Goal: Task Accomplishment & Management: Complete application form

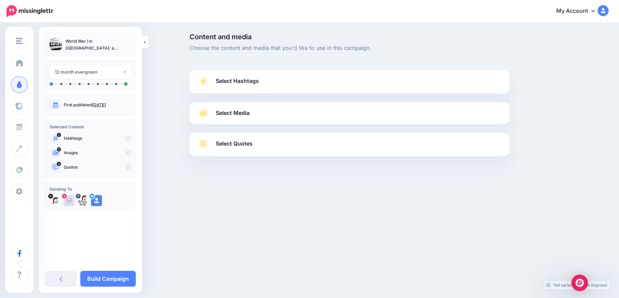
click at [230, 81] on span "Select Hashtags" at bounding box center [237, 80] width 43 height 9
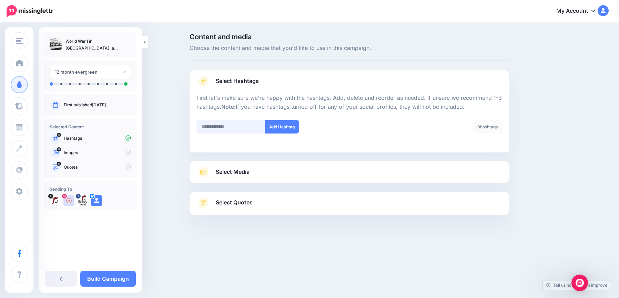
click at [225, 127] on input "text" at bounding box center [230, 126] width 69 height 13
type input "*******"
click at [284, 129] on button "Add Hashtag" at bounding box center [282, 126] width 34 height 13
click at [265, 170] on link "Select Media" at bounding box center [349, 172] width 306 height 11
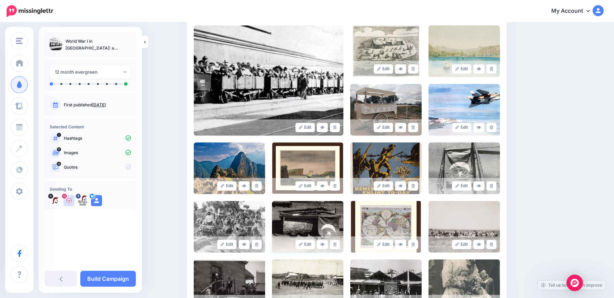
scroll to position [241, 0]
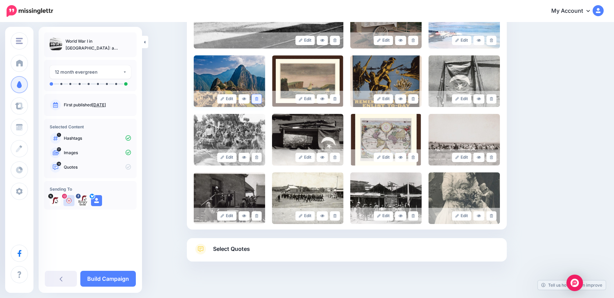
click at [258, 98] on icon at bounding box center [256, 99] width 3 height 4
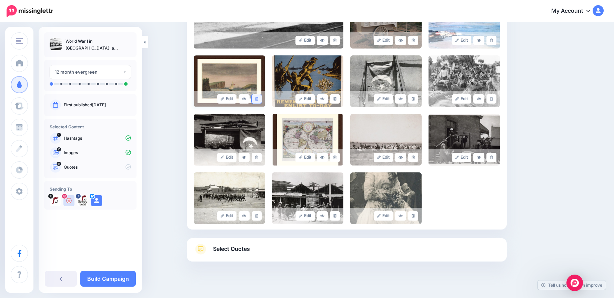
click at [258, 99] on icon at bounding box center [256, 99] width 3 height 4
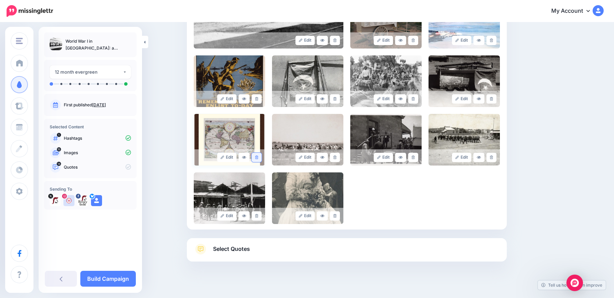
click at [258, 157] on icon at bounding box center [256, 158] width 3 height 4
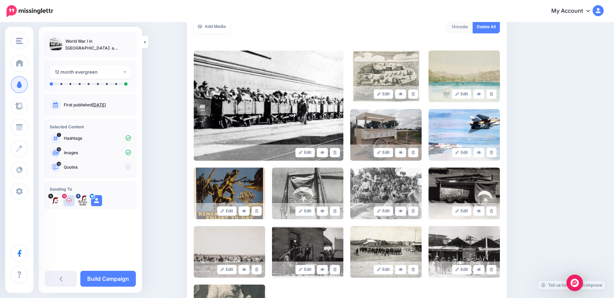
scroll to position [103, 0]
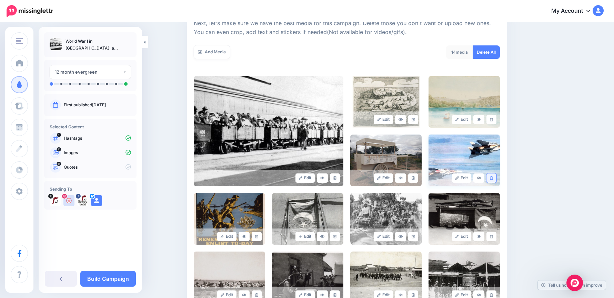
click at [493, 178] on icon at bounding box center [491, 178] width 3 height 4
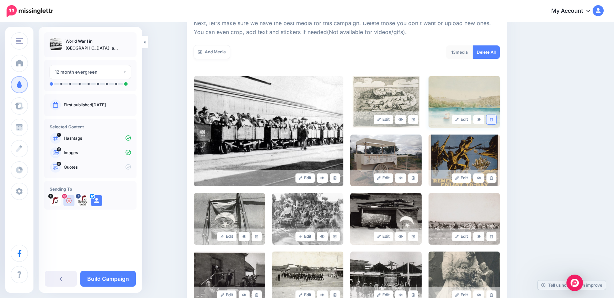
click at [493, 119] on icon at bounding box center [491, 120] width 3 height 4
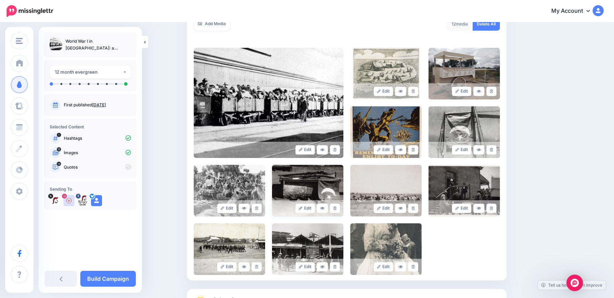
scroll to position [191, 0]
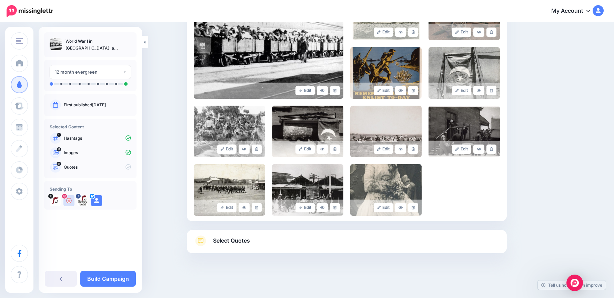
click at [295, 245] on link "Select Quotes" at bounding box center [347, 245] width 306 height 18
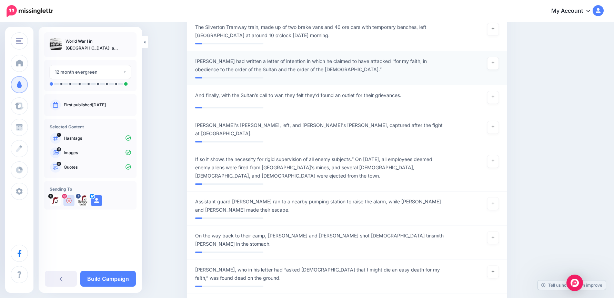
scroll to position [777, 0]
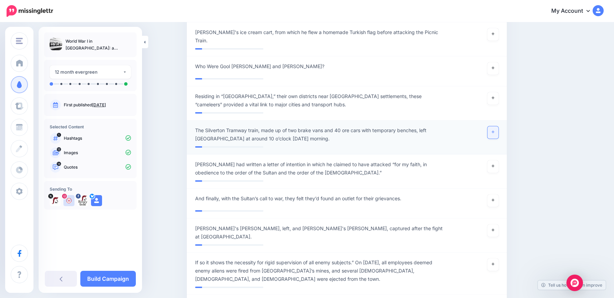
click at [498, 126] on link at bounding box center [492, 132] width 11 height 12
click at [498, 259] on link at bounding box center [492, 265] width 11 height 12
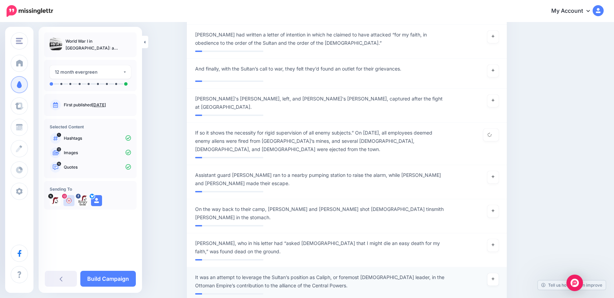
scroll to position [983, 0]
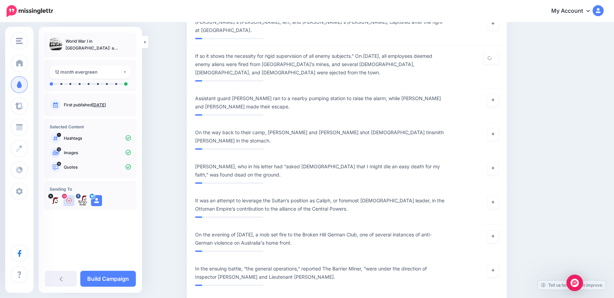
drag, startPoint x: 111, startPoint y: 278, endPoint x: 139, endPoint y: 147, distance: 134.3
click at [111, 278] on link "Build Campaign" at bounding box center [107, 279] width 55 height 16
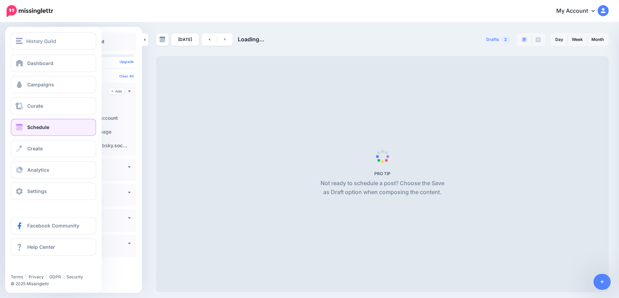
click at [37, 126] on span "Schedule" at bounding box center [38, 127] width 22 height 6
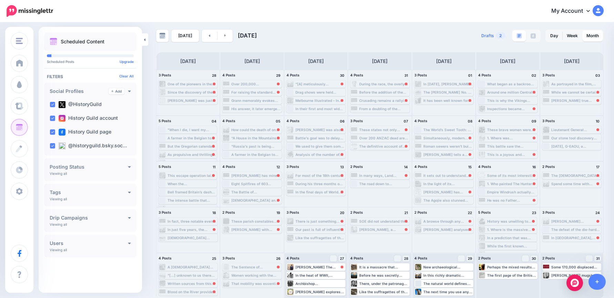
scroll to position [4, 0]
click at [224, 35] on icon at bounding box center [224, 35] width 1 height 2
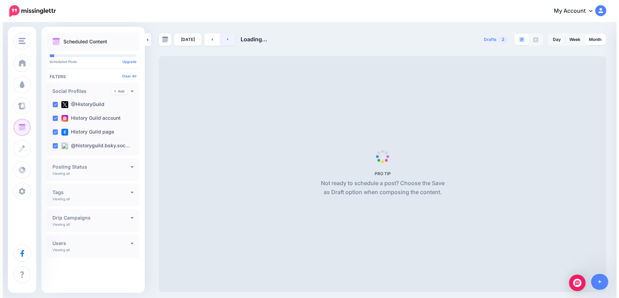
scroll to position [0, 0]
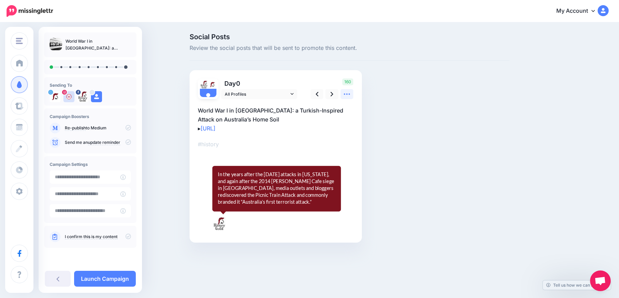
click at [345, 93] on icon at bounding box center [346, 94] width 7 height 7
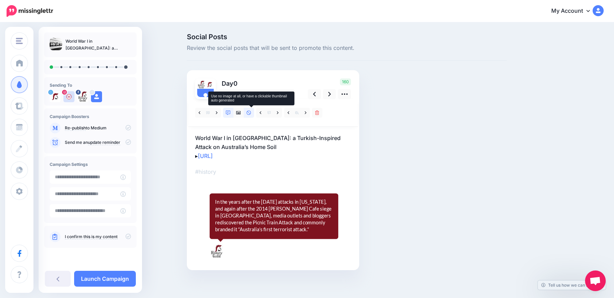
click at [248, 112] on link at bounding box center [249, 113] width 10 height 10
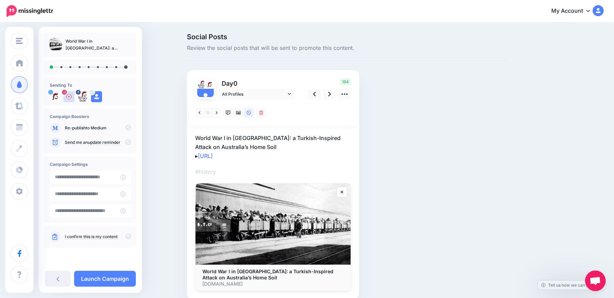
scroll to position [32, 0]
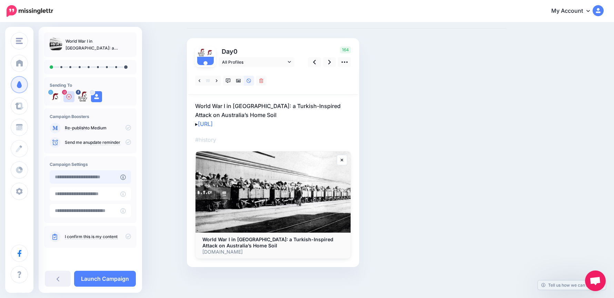
click at [78, 178] on input "text" at bounding box center [85, 177] width 71 height 13
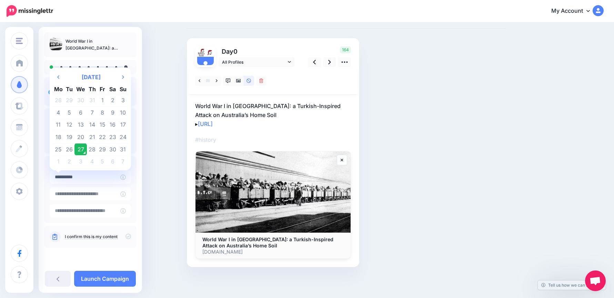
click at [113, 148] on td "30" at bounding box center [112, 149] width 10 height 12
type input "**********"
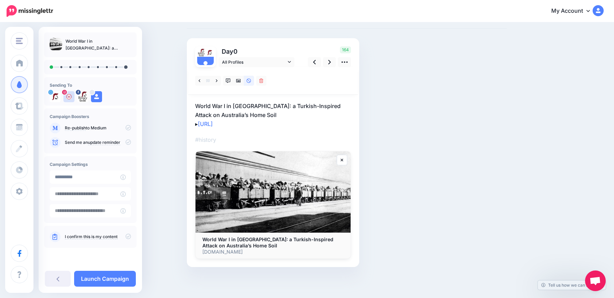
click at [263, 112] on p "World War I in Broken Hill: a Turkish-Inspired Attack on Australia’s Home Soil …" at bounding box center [273, 115] width 156 height 27
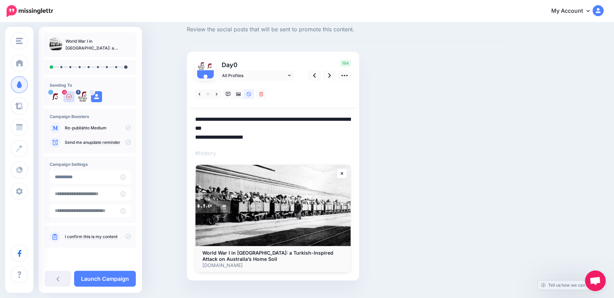
scroll to position [0, 0]
drag, startPoint x: 275, startPoint y: 135, endPoint x: 187, endPoint y: 115, distance: 89.7
click at [187, 115] on div "Social Posts Review the social posts that will be sent to promote this content.…" at bounding box center [347, 158] width 330 height 287
paste textarea "**********"
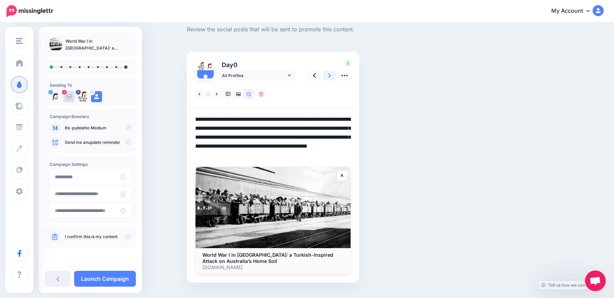
click at [331, 76] on icon at bounding box center [329, 75] width 3 height 7
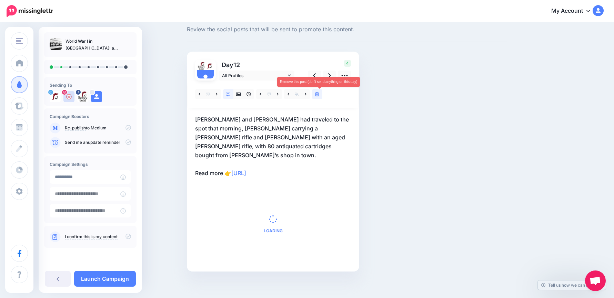
click at [319, 96] on icon at bounding box center [317, 94] width 4 height 5
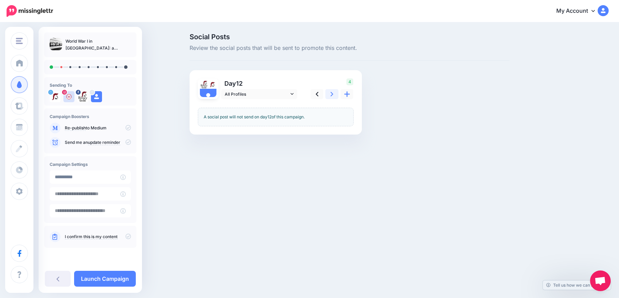
click at [332, 96] on icon at bounding box center [331, 94] width 3 height 7
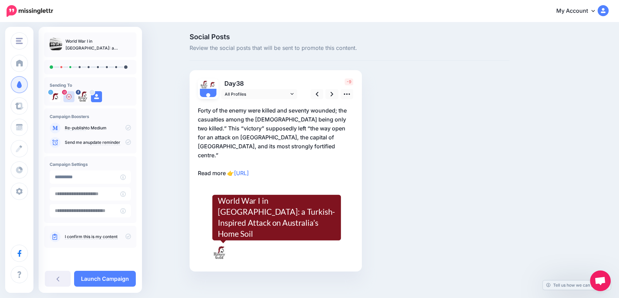
click at [217, 163] on p "Forty of the enemy were killed and seventy wounded; the casualties among the Tu…" at bounding box center [276, 142] width 156 height 72
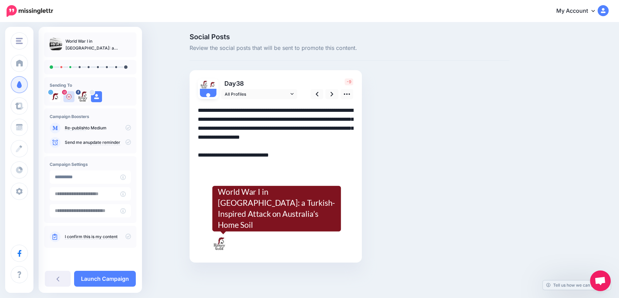
drag, startPoint x: 226, startPoint y: 165, endPoint x: 169, endPoint y: 160, distance: 57.7
click at [169, 160] on div "Social Posts Review the social posts that will be sent to promote this content.…" at bounding box center [309, 158] width 619 height 271
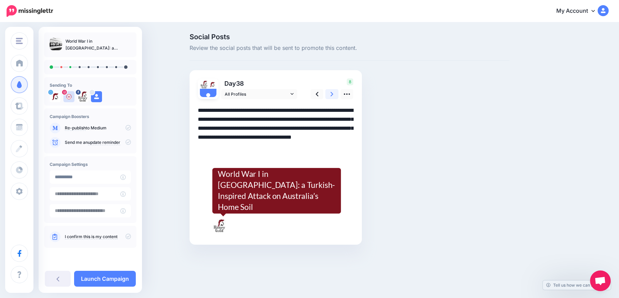
click at [330, 93] on link at bounding box center [331, 94] width 13 height 10
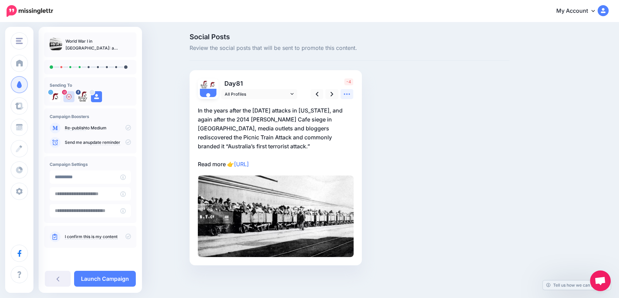
click at [347, 96] on icon at bounding box center [346, 94] width 7 height 7
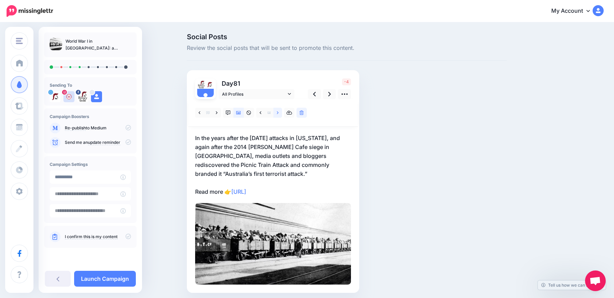
click at [282, 115] on link at bounding box center [277, 113] width 9 height 10
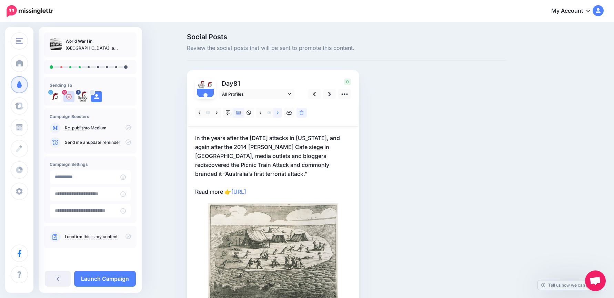
click at [278, 112] on icon at bounding box center [278, 112] width 2 height 3
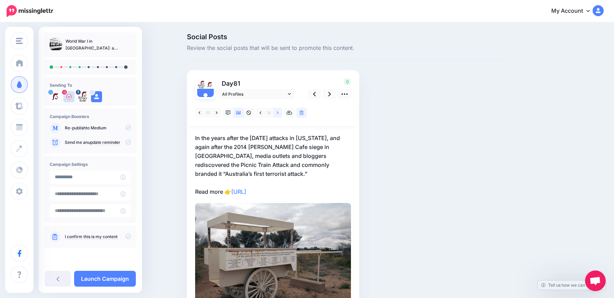
click at [278, 112] on icon at bounding box center [278, 112] width 2 height 3
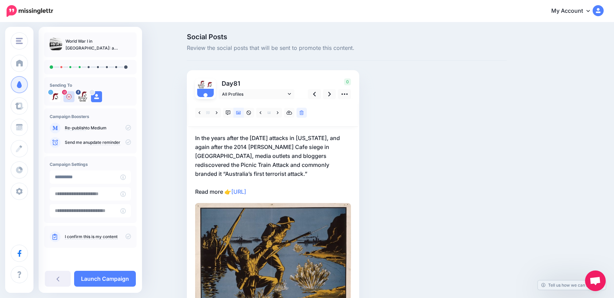
click at [217, 172] on p "In the years after the September 11 2001 attacks in New York, and again after t…" at bounding box center [273, 165] width 156 height 63
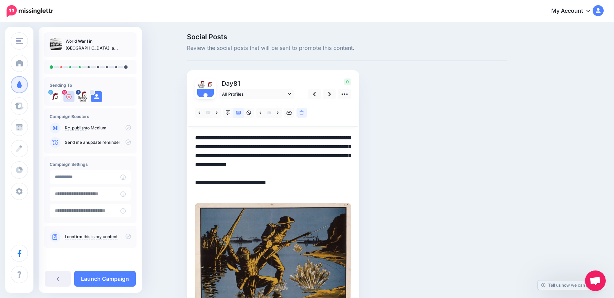
drag, startPoint x: 234, startPoint y: 172, endPoint x: 176, endPoint y: 129, distance: 72.1
click at [176, 129] on div "Social Posts Review the social posts that will be sent to promote this content.…" at bounding box center [307, 198] width 614 height 350
paste textarea "**"
click at [196, 193] on div "Day 81 All Profiles" at bounding box center [273, 206] width 172 height 272
drag, startPoint x: 227, startPoint y: 192, endPoint x: 182, endPoint y: 192, distance: 44.8
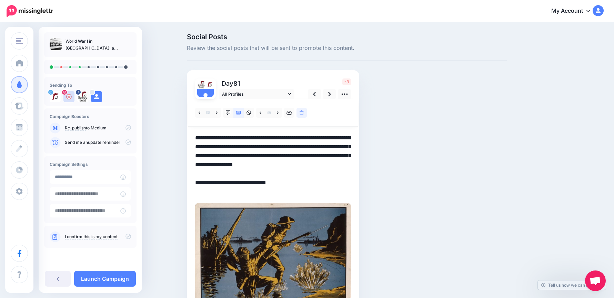
click at [182, 192] on div "Social Posts Review the social posts that will be sent to promote this content.…" at bounding box center [307, 198] width 614 height 350
click at [205, 184] on textarea "**********" at bounding box center [273, 165] width 156 height 63
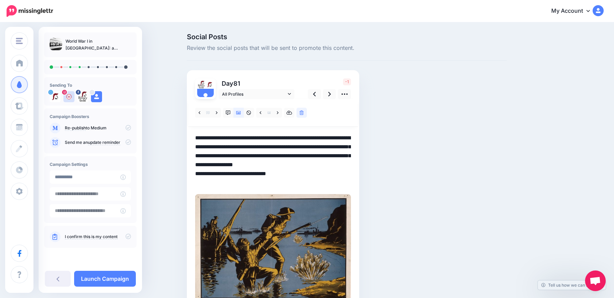
drag, startPoint x: 198, startPoint y: 185, endPoint x: 202, endPoint y: 186, distance: 4.0
click at [198, 185] on textarea "**********" at bounding box center [273, 161] width 156 height 54
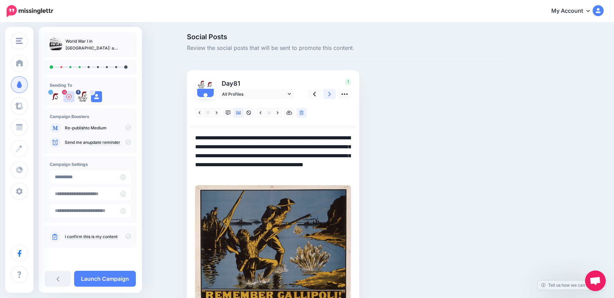
click at [333, 94] on link at bounding box center [329, 94] width 13 height 10
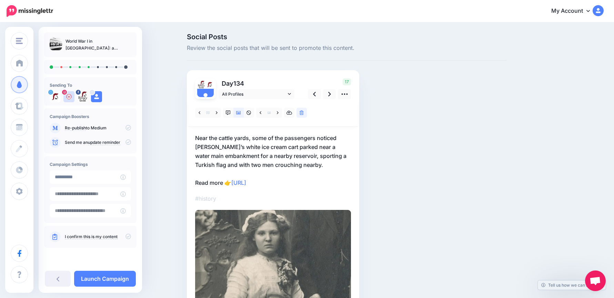
drag, startPoint x: 270, startPoint y: 153, endPoint x: 332, endPoint y: 164, distance: 63.3
click at [275, 153] on p "Near the cattle yards, some of the passengers noticed Gool Muhammad’s white ice…" at bounding box center [273, 161] width 156 height 54
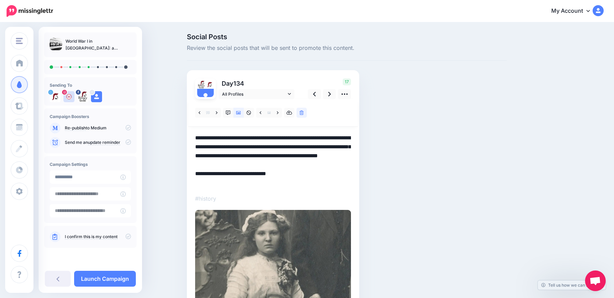
drag, startPoint x: 312, startPoint y: 158, endPoint x: 222, endPoint y: 145, distance: 91.9
click at [168, 131] on div "Social Posts Review the social posts that will be sent to promote this content.…" at bounding box center [307, 253] width 614 height 460
paste textarea
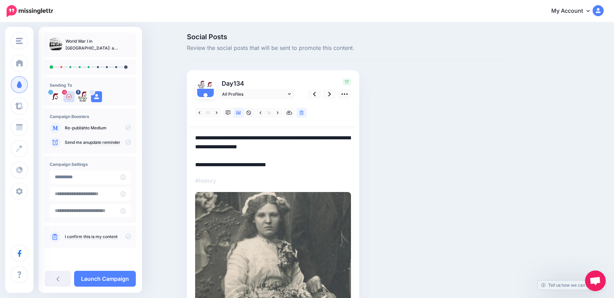
drag, startPoint x: 199, startPoint y: 160, endPoint x: 257, endPoint y: 164, distance: 58.0
click at [199, 160] on textarea "**********" at bounding box center [273, 152] width 156 height 36
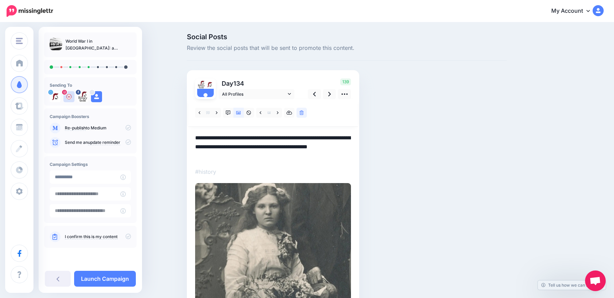
click at [312, 148] on textarea "**********" at bounding box center [273, 147] width 156 height 27
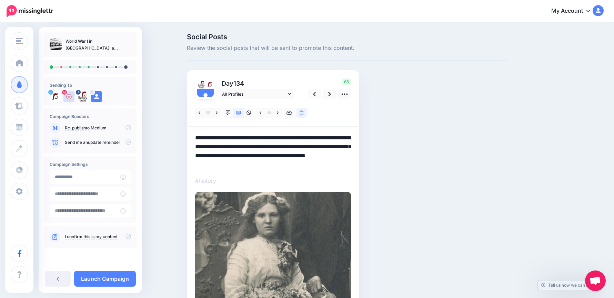
drag, startPoint x: 289, startPoint y: 156, endPoint x: 324, endPoint y: 157, distance: 34.8
click at [318, 156] on textarea "**********" at bounding box center [273, 152] width 156 height 36
drag, startPoint x: 290, startPoint y: 158, endPoint x: 321, endPoint y: 158, distance: 31.0
click at [321, 158] on textarea "**********" at bounding box center [273, 152] width 156 height 36
drag, startPoint x: 285, startPoint y: 148, endPoint x: 341, endPoint y: 160, distance: 57.5
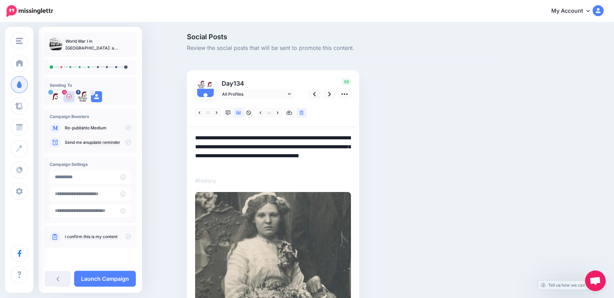
click at [341, 160] on textarea "**********" at bounding box center [273, 152] width 156 height 36
paste textarea
click at [331, 95] on icon at bounding box center [329, 94] width 3 height 4
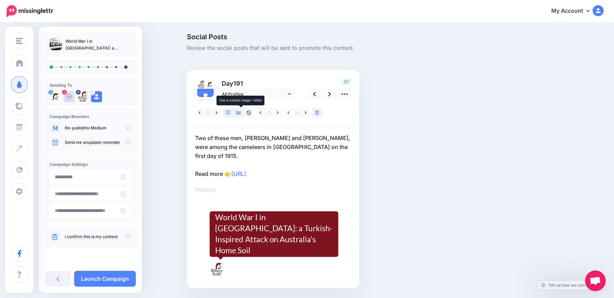
click at [240, 112] on icon at bounding box center [238, 113] width 5 height 5
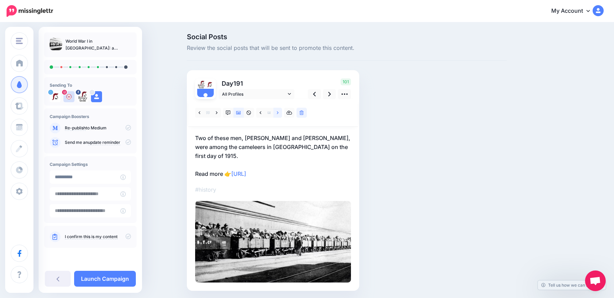
click at [278, 112] on link at bounding box center [277, 113] width 9 height 10
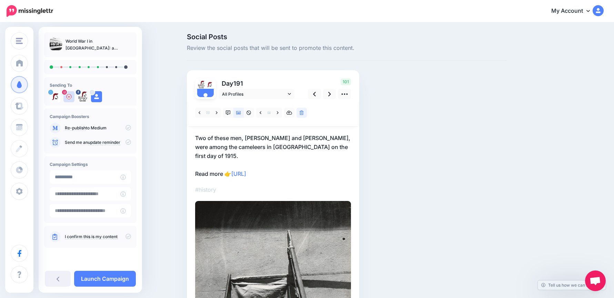
click at [267, 155] on p "Two of these men, Gool Badsha Muhammad and Mullah Abdullah, were among the came…" at bounding box center [273, 156] width 156 height 45
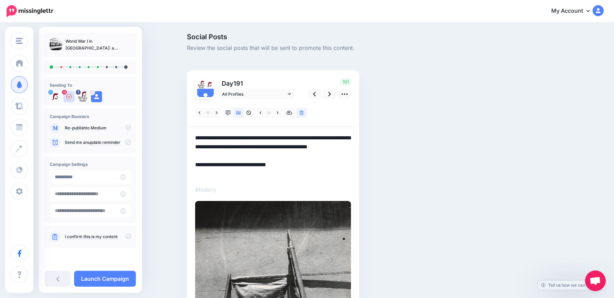
drag, startPoint x: 268, startPoint y: 154, endPoint x: 176, endPoint y: 136, distance: 93.0
click at [176, 136] on div "Social Posts Review the social posts that will be sent to promote this content.…" at bounding box center [307, 249] width 614 height 453
paste textarea
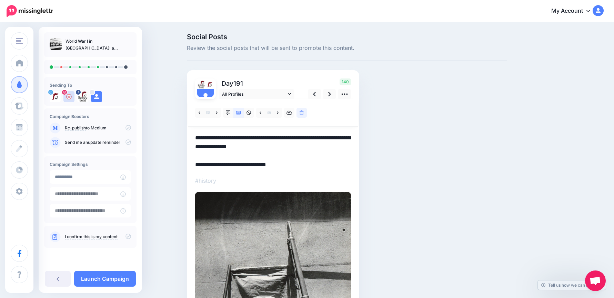
paste textarea "**********"
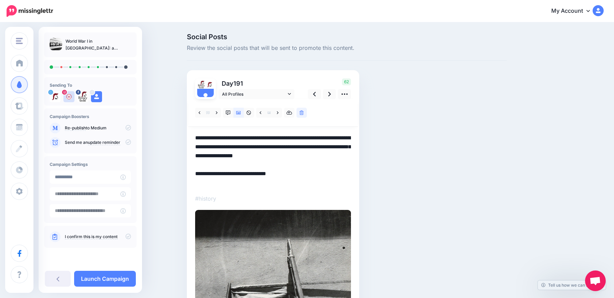
click at [204, 182] on textarea "**********" at bounding box center [273, 161] width 156 height 54
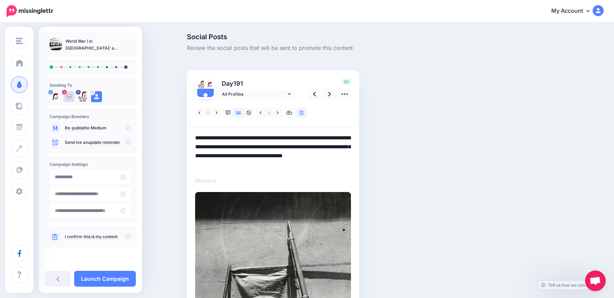
click at [304, 161] on textarea "**********" at bounding box center [273, 152] width 156 height 36
click at [330, 94] on link at bounding box center [329, 94] width 13 height 10
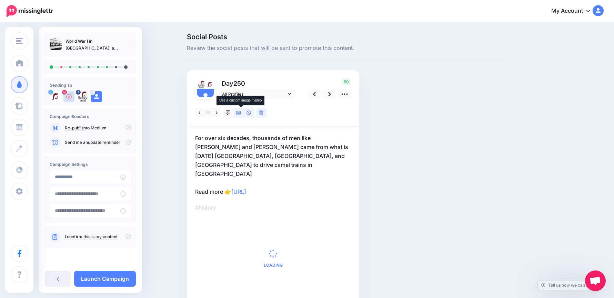
click at [239, 115] on icon at bounding box center [238, 113] width 5 height 5
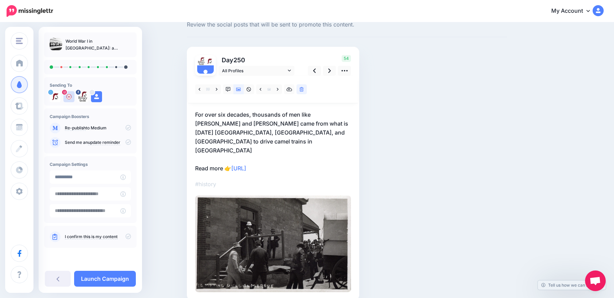
scroll to position [48, 0]
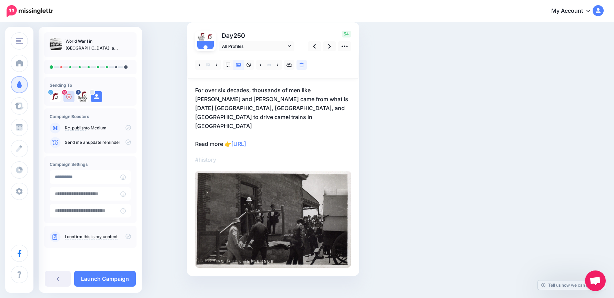
click at [229, 107] on p "For over six decades, thousands of men like Gool Badsha Muhammad and Mullah Abd…" at bounding box center [273, 117] width 156 height 63
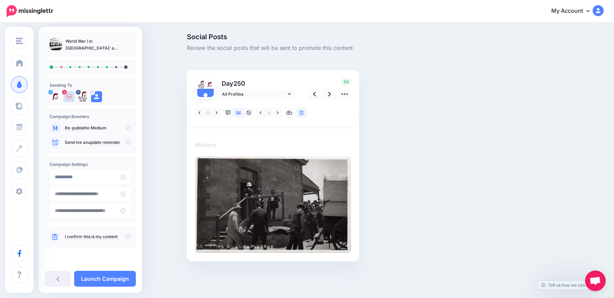
scroll to position [0, 0]
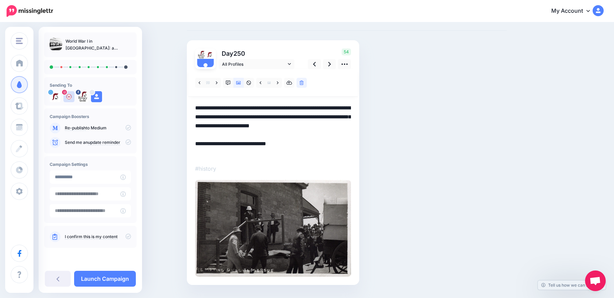
drag, startPoint x: 238, startPoint y: 141, endPoint x: 184, endPoint y: 109, distance: 63.2
click at [184, 109] on div "Social Posts Review the social posts that will be sent to promote this content.…" at bounding box center [347, 154] width 330 height 302
paste textarea
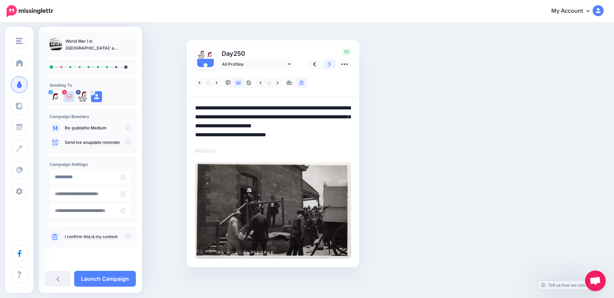
click at [335, 65] on link at bounding box center [329, 64] width 13 height 10
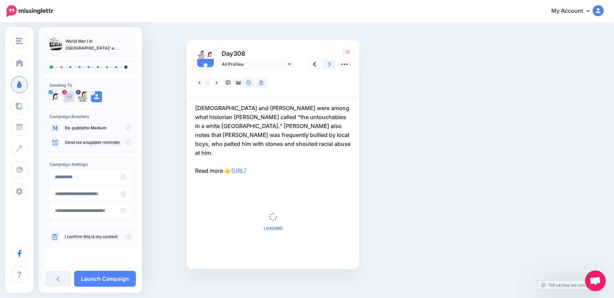
scroll to position [23, 0]
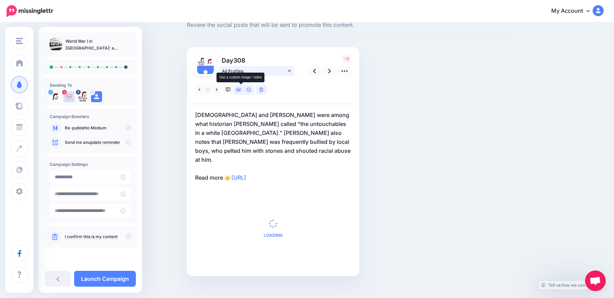
click at [238, 90] on link at bounding box center [238, 90] width 10 height 10
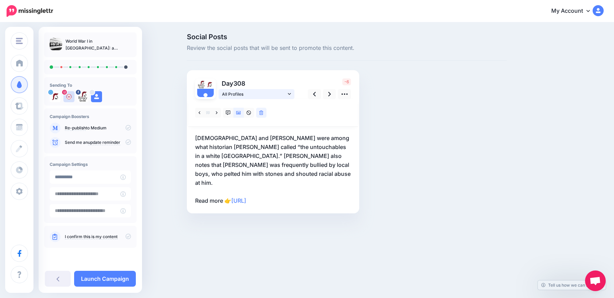
scroll to position [0, 0]
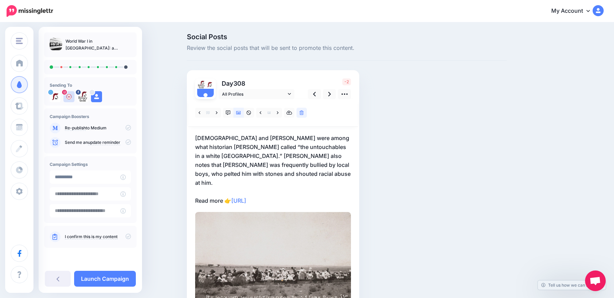
click at [276, 165] on p "Muhammad and Abdullah were among what historian Christine Stevens called “the u…" at bounding box center [273, 170] width 156 height 72
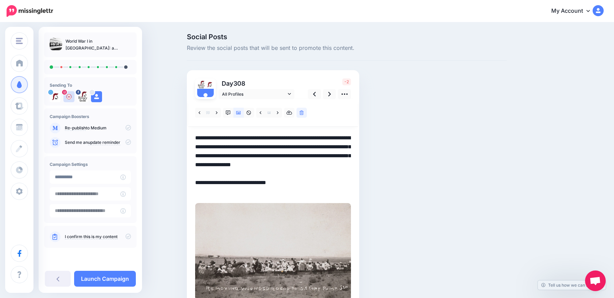
drag, startPoint x: 283, startPoint y: 176, endPoint x: 178, endPoint y: 126, distance: 116.5
click at [178, 126] on div "Social Posts Review the social posts that will be sent to promote this content.…" at bounding box center [307, 181] width 614 height 317
paste textarea
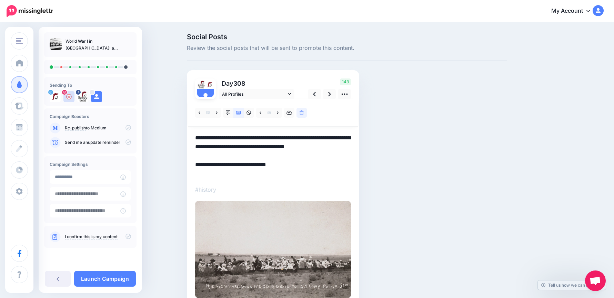
paste textarea "**********"
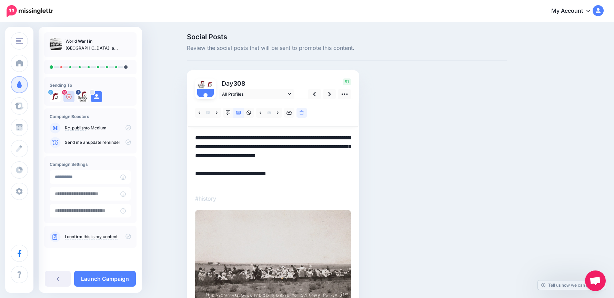
drag, startPoint x: 225, startPoint y: 156, endPoint x: 260, endPoint y: 158, distance: 34.9
click at [260, 158] on textarea "**********" at bounding box center [273, 161] width 156 height 54
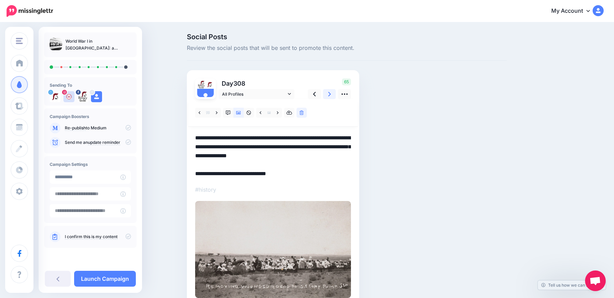
click at [331, 93] on icon at bounding box center [329, 94] width 3 height 7
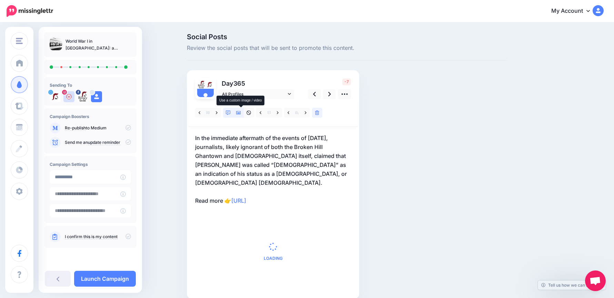
click at [241, 112] on icon at bounding box center [238, 113] width 5 height 5
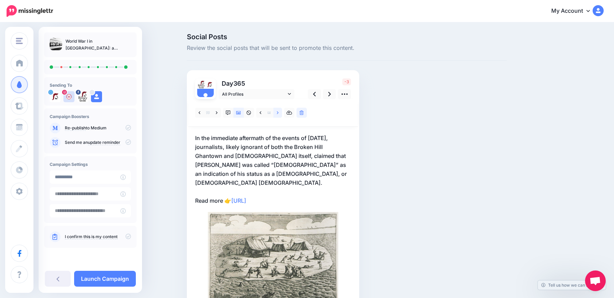
click at [278, 114] on icon at bounding box center [278, 112] width 2 height 3
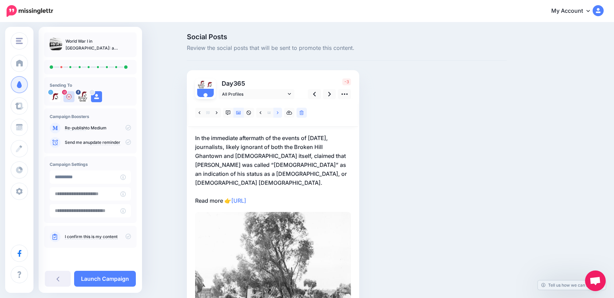
click at [278, 114] on icon at bounding box center [278, 112] width 2 height 3
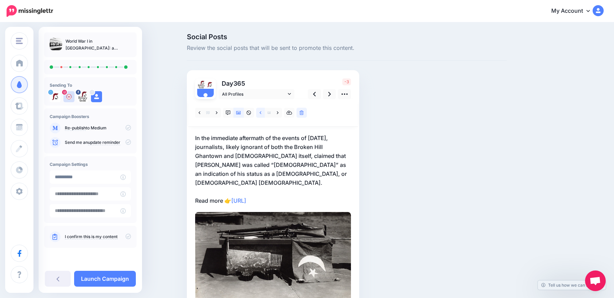
click at [261, 113] on icon at bounding box center [260, 113] width 2 height 5
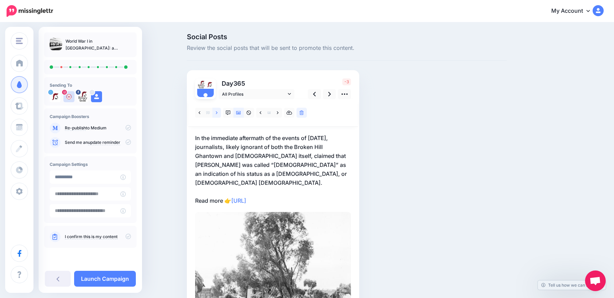
click at [217, 113] on icon at bounding box center [217, 113] width 2 height 5
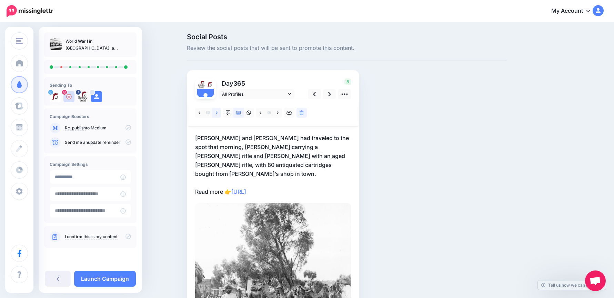
click at [217, 113] on icon at bounding box center [217, 113] width 2 height 5
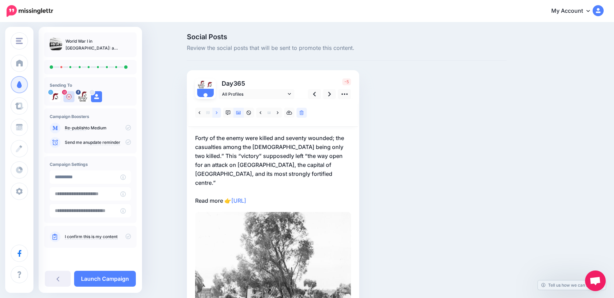
click at [217, 113] on icon at bounding box center [217, 113] width 2 height 5
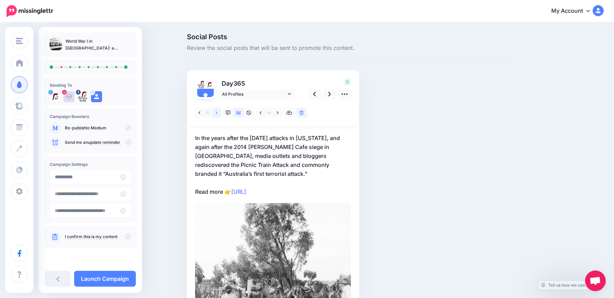
click at [217, 113] on icon at bounding box center [217, 113] width 2 height 5
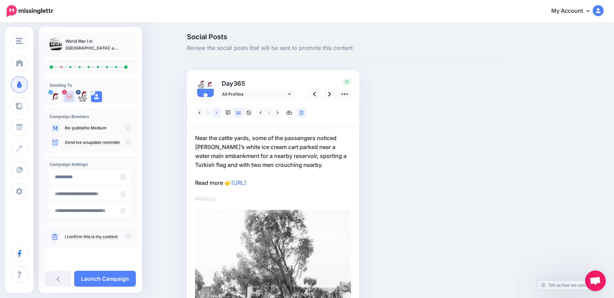
click at [217, 113] on icon at bounding box center [217, 113] width 2 height 5
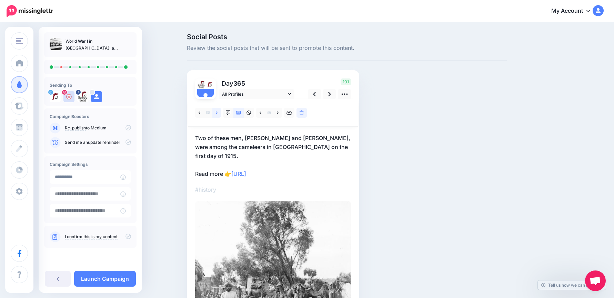
click at [217, 112] on icon at bounding box center [217, 112] width 2 height 3
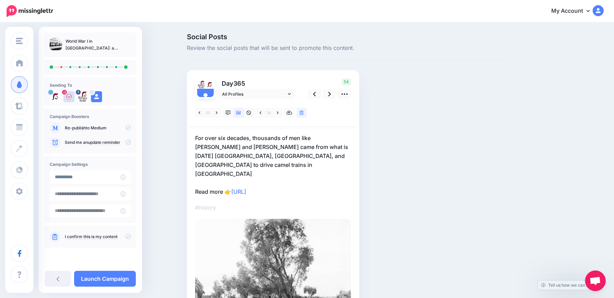
click at [239, 164] on p "For over six decades, thousands of men like Gool Badsha Muhammad and Mullah Abd…" at bounding box center [273, 165] width 156 height 63
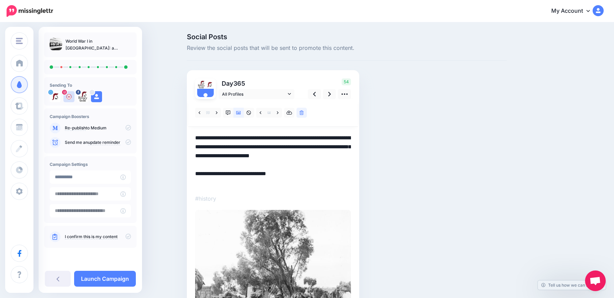
click at [224, 166] on textarea "**********" at bounding box center [273, 161] width 156 height 54
paste textarea "**********"
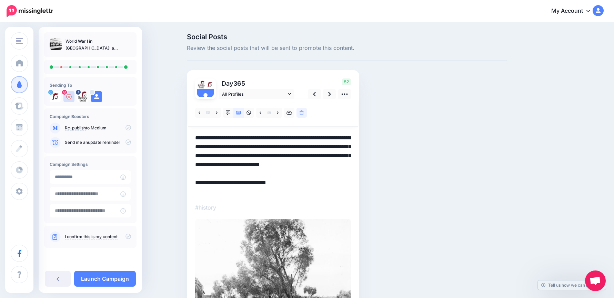
click at [230, 192] on textarea "**********" at bounding box center [273, 165] width 156 height 63
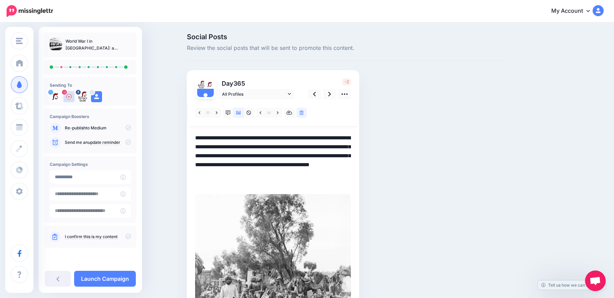
click at [213, 158] on textarea "**********" at bounding box center [273, 161] width 156 height 54
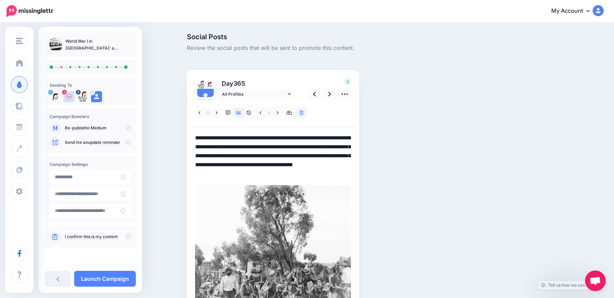
click at [276, 165] on textarea "**********" at bounding box center [273, 156] width 156 height 45
drag, startPoint x: 294, startPoint y: 164, endPoint x: 273, endPoint y: 164, distance: 21.7
click at [273, 164] on textarea "**********" at bounding box center [273, 156] width 156 height 45
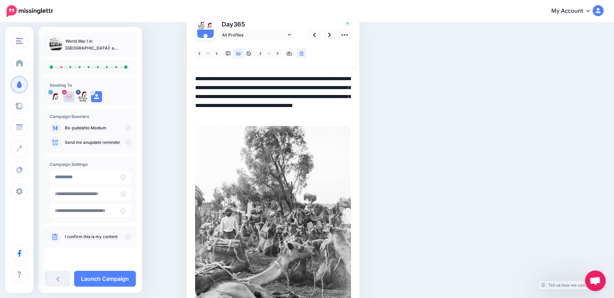
scroll to position [157, 0]
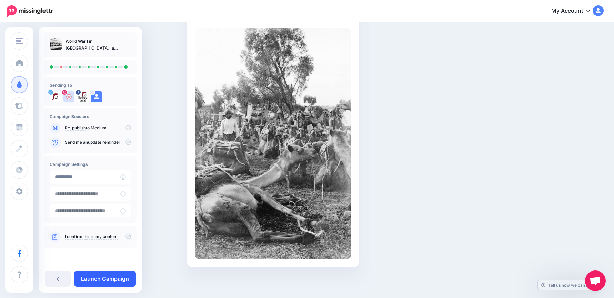
type textarea "**********"
click at [116, 278] on link "Launch Campaign" at bounding box center [105, 279] width 62 height 16
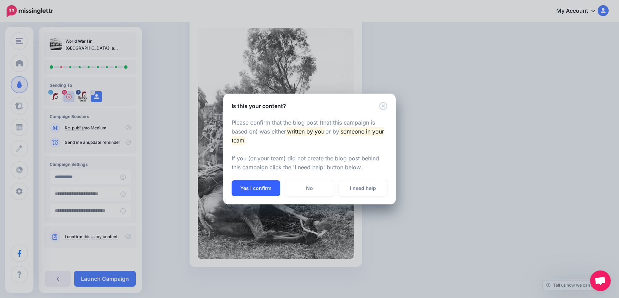
click at [262, 186] on button "Yes I confirm" at bounding box center [256, 189] width 49 height 16
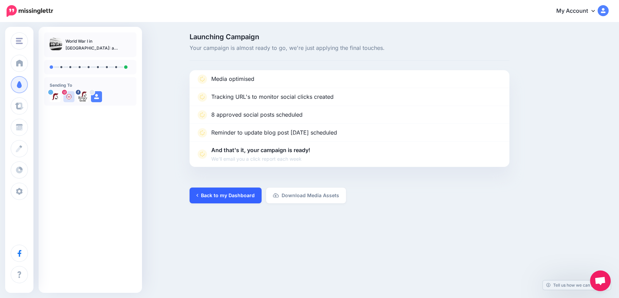
click at [224, 196] on link "Back to my Dashboard" at bounding box center [225, 196] width 72 height 16
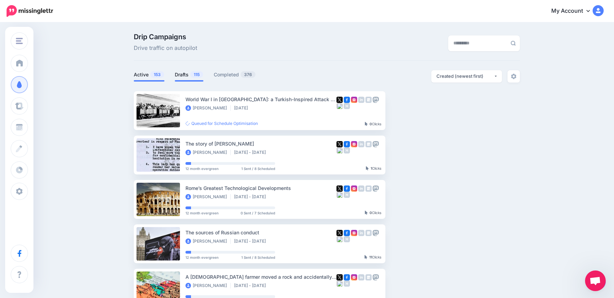
click at [187, 74] on link "Drafts 115" at bounding box center [189, 75] width 29 height 8
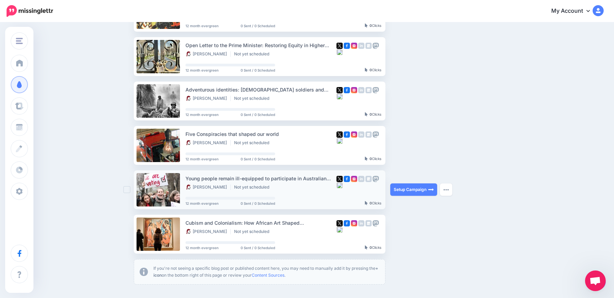
scroll to position [310, 0]
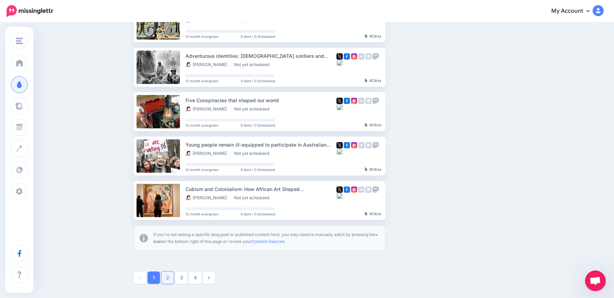
click at [170, 279] on link "2" at bounding box center [167, 278] width 12 height 12
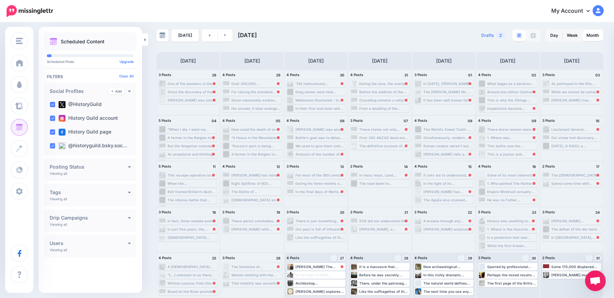
scroll to position [4, 0]
click at [224, 35] on link at bounding box center [225, 35] width 16 height 12
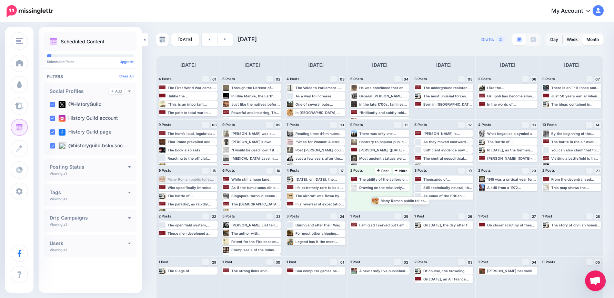
drag, startPoint x: 188, startPoint y: 181, endPoint x: 394, endPoint y: 202, distance: 207.7
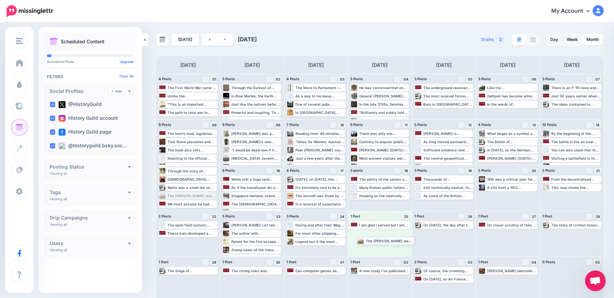
drag, startPoint x: 187, startPoint y: 196, endPoint x: 385, endPoint y: 240, distance: 202.8
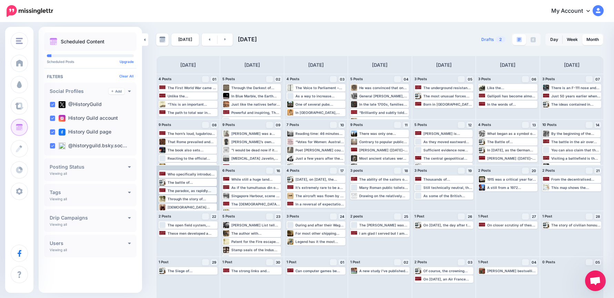
scroll to position [0, 0]
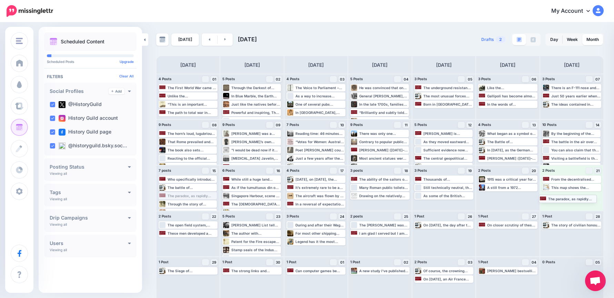
drag, startPoint x: 197, startPoint y: 196, endPoint x: 577, endPoint y: 198, distance: 380.0
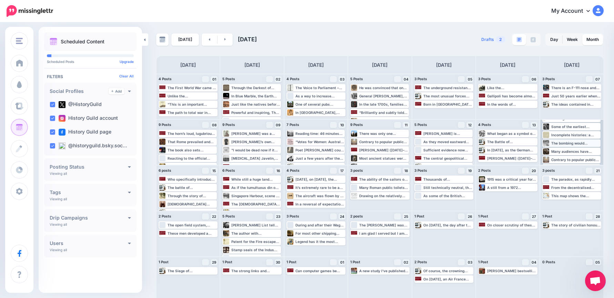
scroll to position [50, 0]
drag, startPoint x: 586, startPoint y: 151, endPoint x: 602, endPoint y: 147, distance: 16.4
drag, startPoint x: 565, startPoint y: 125, endPoint x: 185, endPoint y: 245, distance: 398.4
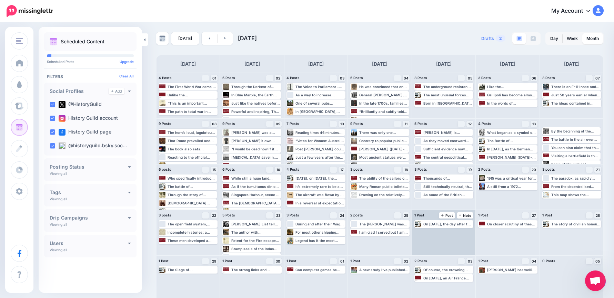
scroll to position [0, 0]
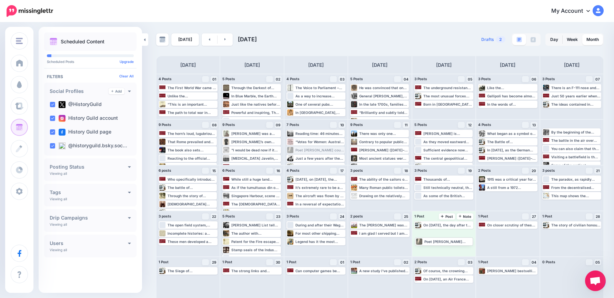
drag, startPoint x: 331, startPoint y: 149, endPoint x: 460, endPoint y: 239, distance: 157.3
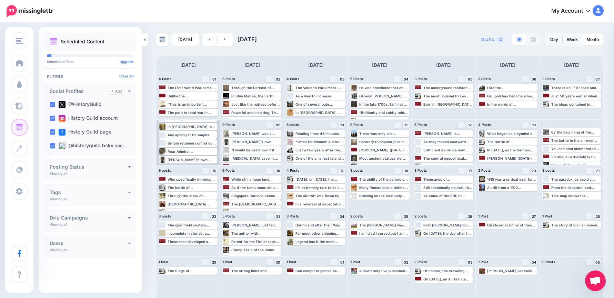
scroll to position [41, 0]
drag, startPoint x: 240, startPoint y: 131, endPoint x: 513, endPoint y: 234, distance: 292.1
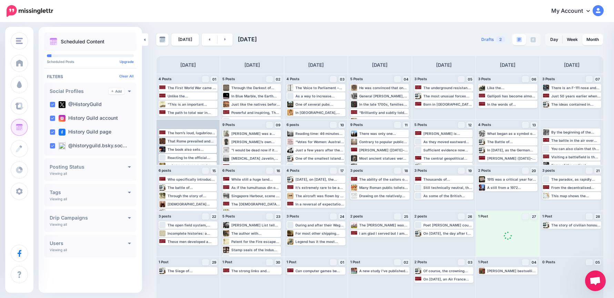
scroll to position [0, 0]
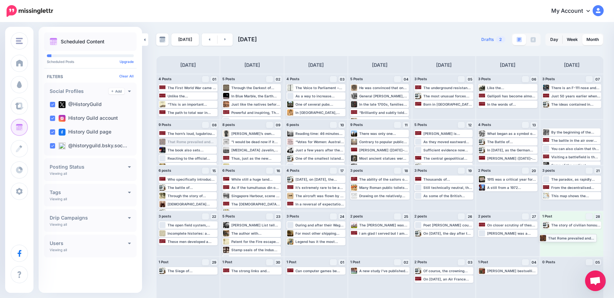
drag, startPoint x: 196, startPoint y: 142, endPoint x: 576, endPoint y: 238, distance: 392.0
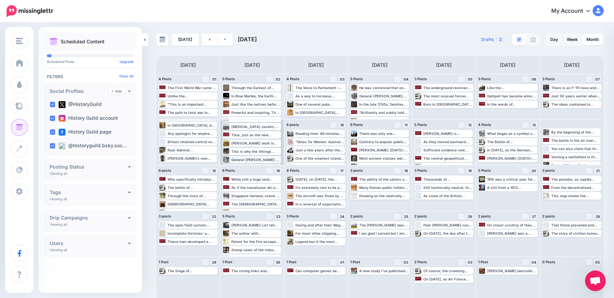
scroll to position [33, 0]
drag, startPoint x: 252, startPoint y: 141, endPoint x: 193, endPoint y: 278, distance: 149.7
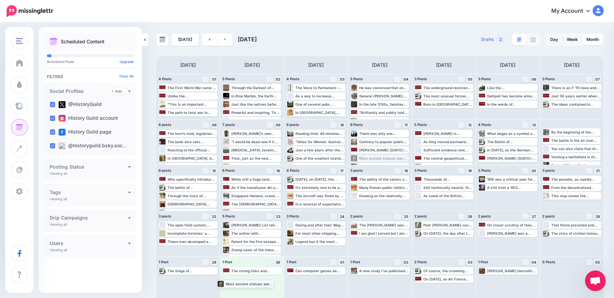
drag, startPoint x: 397, startPoint y: 158, endPoint x: 261, endPoint y: 283, distance: 185.1
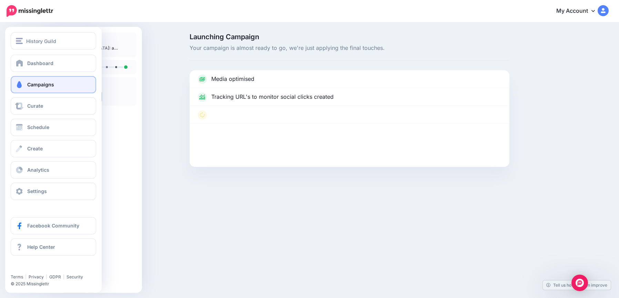
click at [42, 83] on span "Campaigns" at bounding box center [40, 85] width 27 height 6
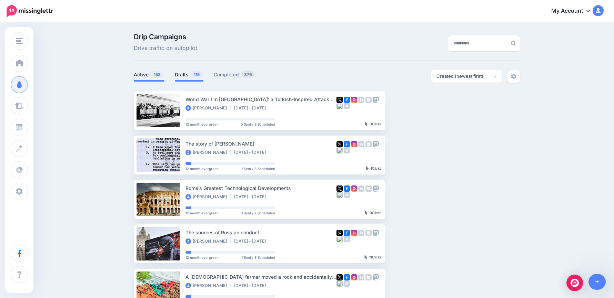
click at [189, 71] on link "Drafts 115" at bounding box center [189, 75] width 29 height 8
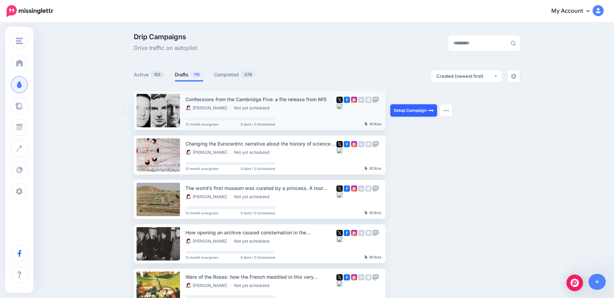
click at [411, 111] on link "Setup Campaign" at bounding box center [413, 110] width 47 height 12
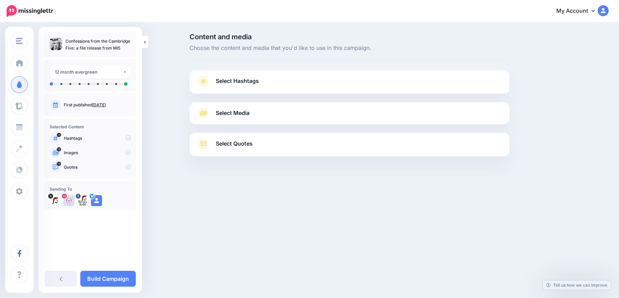
click at [259, 78] on span "Select Hashtags" at bounding box center [237, 80] width 43 height 9
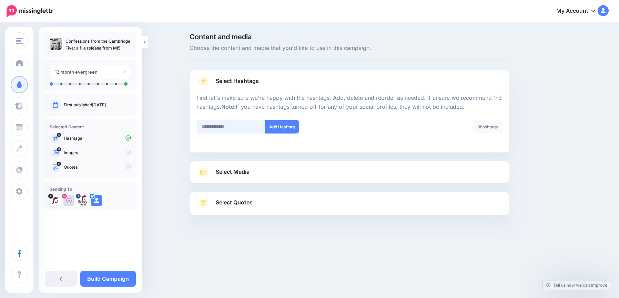
click at [237, 127] on input "text" at bounding box center [230, 126] width 69 height 13
type input "*******"
click at [262, 172] on link "Select Media" at bounding box center [349, 172] width 306 height 11
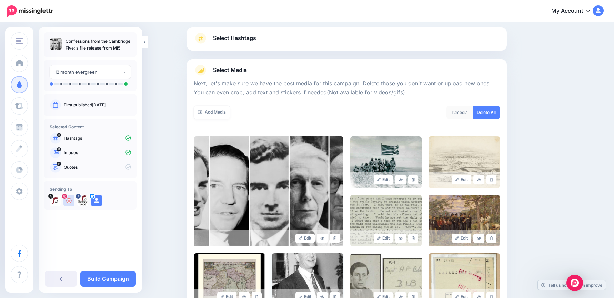
scroll to position [191, 0]
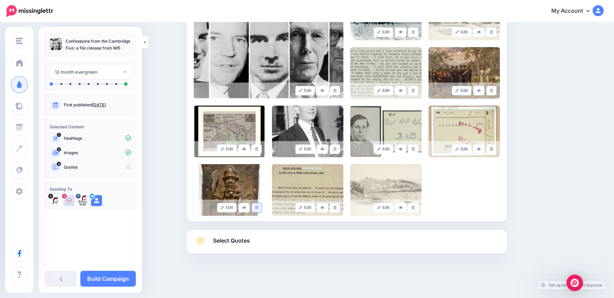
click at [256, 207] on link at bounding box center [257, 207] width 10 height 9
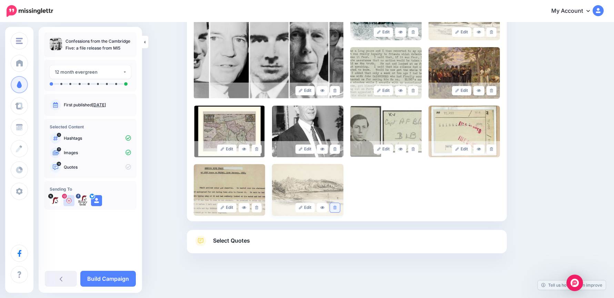
click at [339, 207] on link at bounding box center [335, 207] width 10 height 9
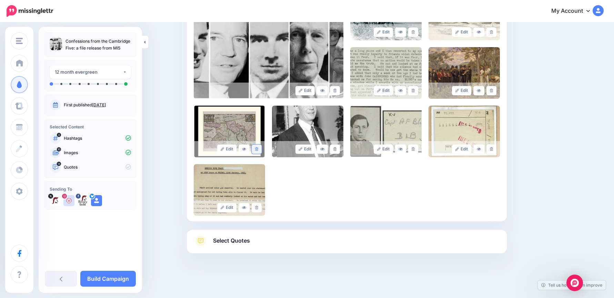
click at [258, 149] on icon at bounding box center [256, 149] width 3 height 4
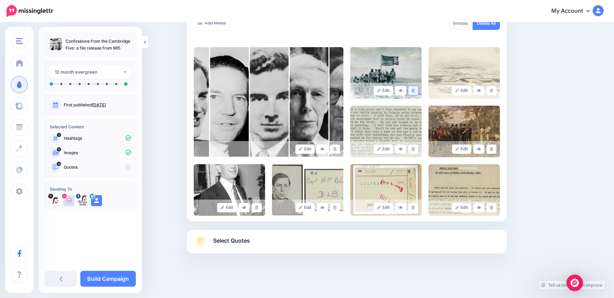
click at [413, 90] on link at bounding box center [413, 90] width 10 height 9
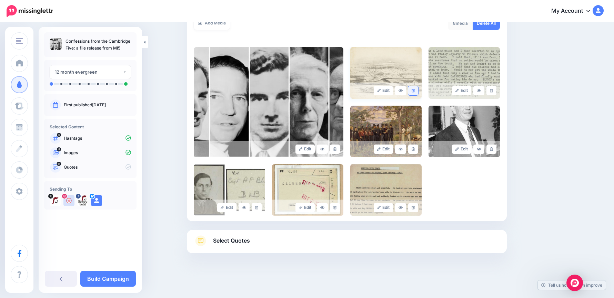
click at [414, 90] on icon at bounding box center [412, 91] width 3 height 4
click at [275, 245] on link "Select Quotes" at bounding box center [347, 245] width 306 height 18
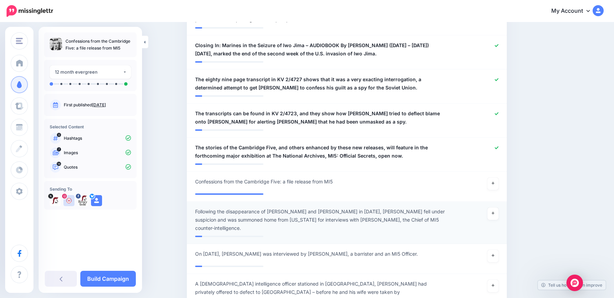
scroll to position [609, 0]
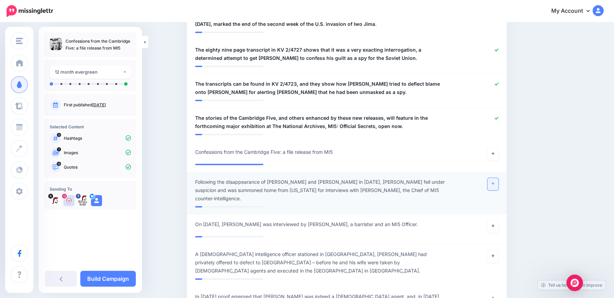
click at [494, 183] on icon at bounding box center [492, 184] width 3 height 3
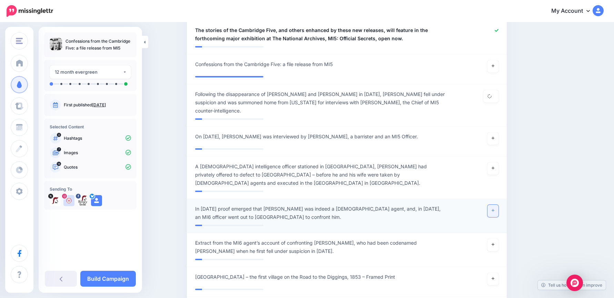
scroll to position [781, 0]
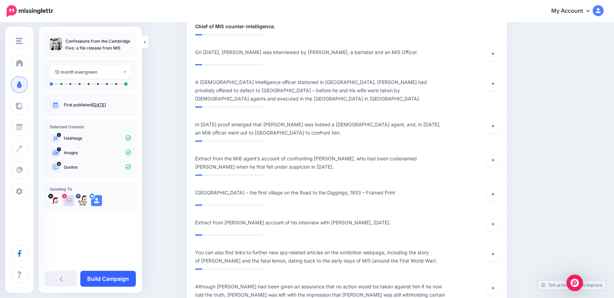
click at [111, 278] on link "Build Campaign" at bounding box center [107, 279] width 55 height 16
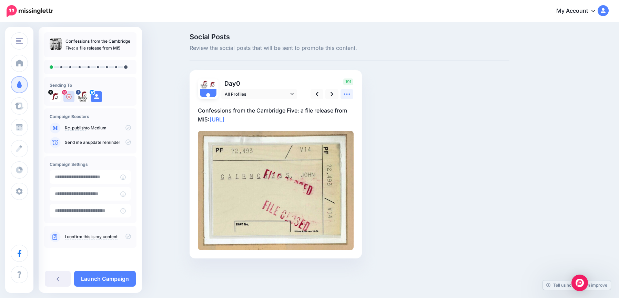
click at [347, 94] on icon at bounding box center [347, 94] width 6 height 1
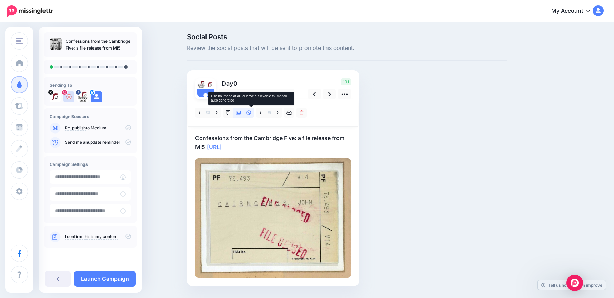
click at [251, 112] on icon at bounding box center [248, 113] width 5 height 5
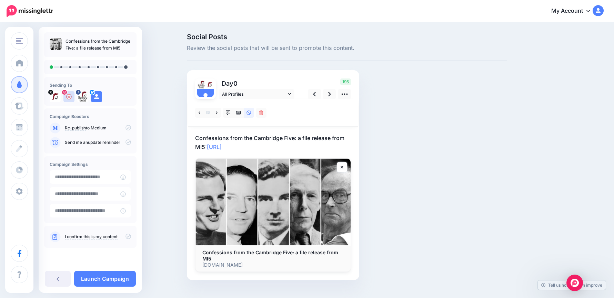
click at [294, 141] on p "Confessions from the Cambridge Five: a file release from MI5: [URL]" at bounding box center [273, 143] width 156 height 18
click at [348, 93] on icon at bounding box center [344, 94] width 7 height 7
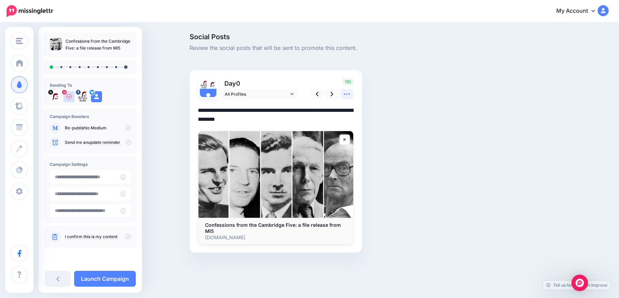
click at [348, 94] on icon at bounding box center [346, 94] width 7 height 7
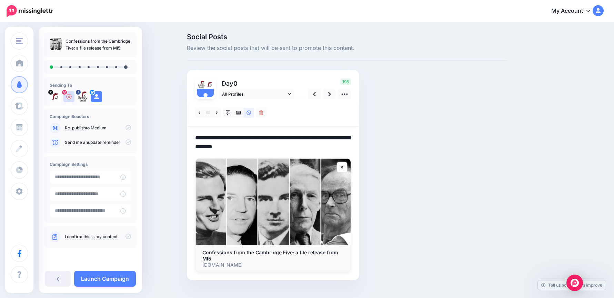
drag, startPoint x: 284, startPoint y: 144, endPoint x: 161, endPoint y: 116, distance: 125.9
click at [162, 116] on div "Social Posts Review the social posts that will be sent to promote this content.…" at bounding box center [307, 167] width 614 height 288
click at [272, 145] on textarea "**********" at bounding box center [273, 143] width 156 height 18
drag, startPoint x: 270, startPoint y: 147, endPoint x: 179, endPoint y: 126, distance: 94.0
click at [185, 127] on div "Social Posts Review the social posts that will be sent to promote this content.…" at bounding box center [347, 167] width 330 height 268
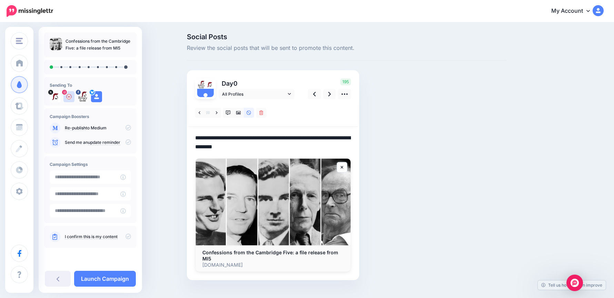
paste textarea "**********"
type textarea "**********"
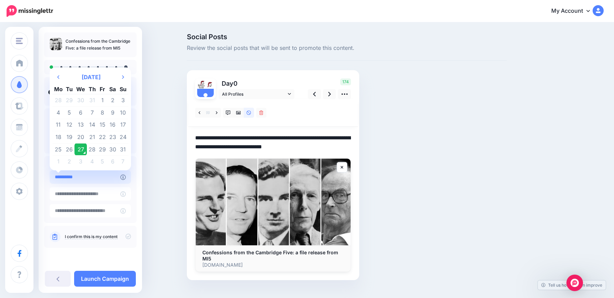
click at [102, 177] on input "**********" at bounding box center [85, 177] width 71 height 13
click at [122, 149] on td "31" at bounding box center [123, 149] width 10 height 12
type input "**********"
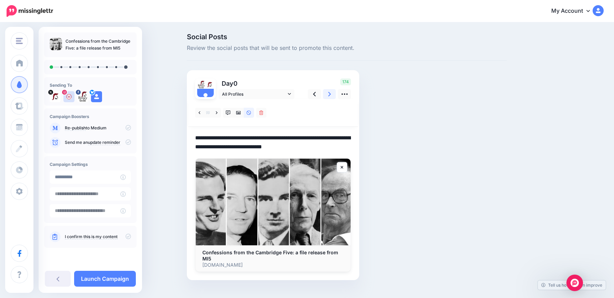
click at [331, 95] on icon at bounding box center [329, 94] width 3 height 7
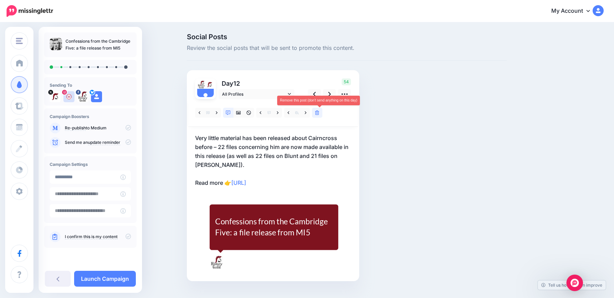
click at [319, 114] on icon at bounding box center [317, 113] width 4 height 5
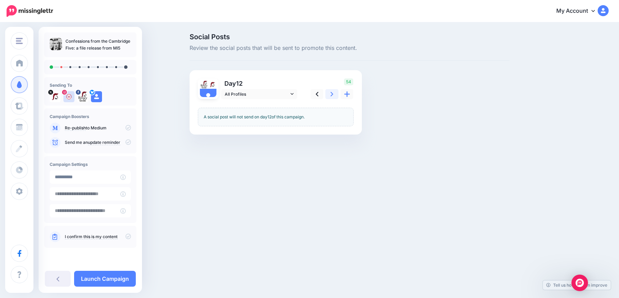
click at [331, 94] on icon at bounding box center [331, 94] width 3 height 7
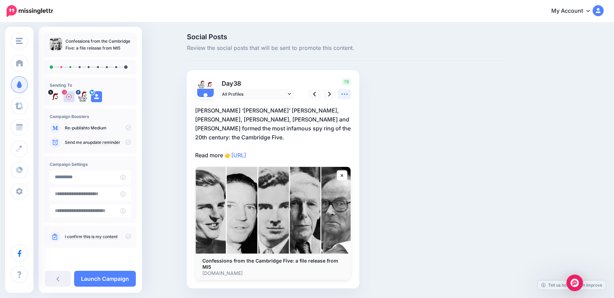
click at [346, 95] on icon at bounding box center [344, 94] width 7 height 7
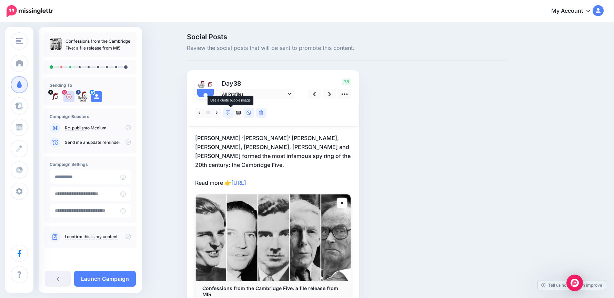
click at [230, 113] on icon at bounding box center [228, 113] width 5 height 5
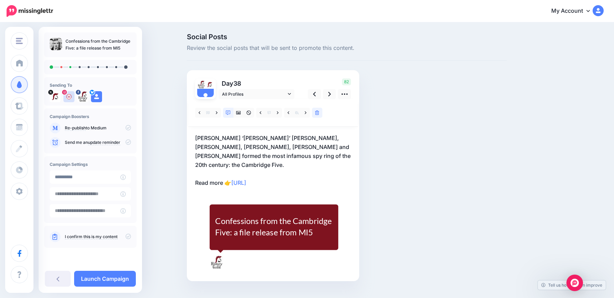
click at [309, 150] on p "Harold ‘Kim’ Philby, Guy Burgess, Donald Maclean, Anthony Blunt and John Cairnc…" at bounding box center [273, 161] width 156 height 54
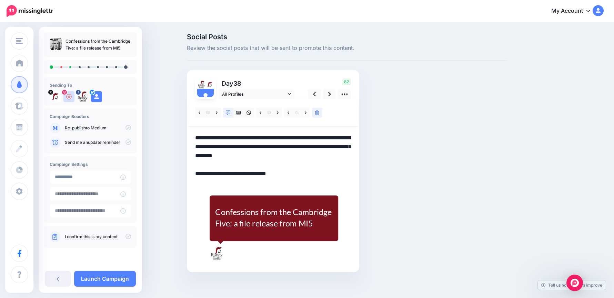
drag, startPoint x: 356, startPoint y: 157, endPoint x: 310, endPoint y: 152, distance: 46.1
click at [310, 152] on div "Day 38 All Profiles" at bounding box center [273, 171] width 172 height 202
click at [329, 93] on link at bounding box center [329, 94] width 13 height 10
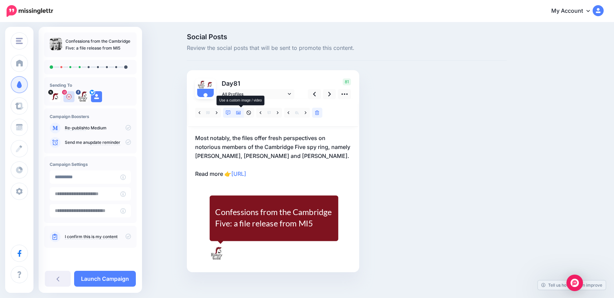
click at [240, 114] on icon at bounding box center [238, 112] width 5 height 3
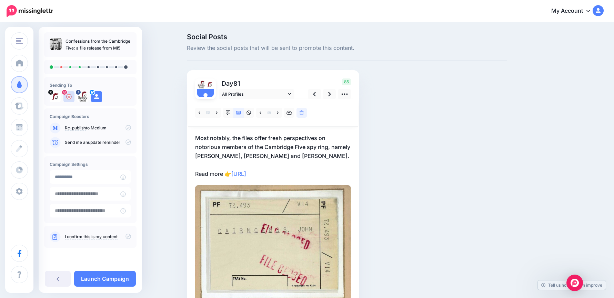
click at [325, 151] on p "Most notably, the files offer fresh perspectives on notorious members of the Ca…" at bounding box center [273, 156] width 156 height 45
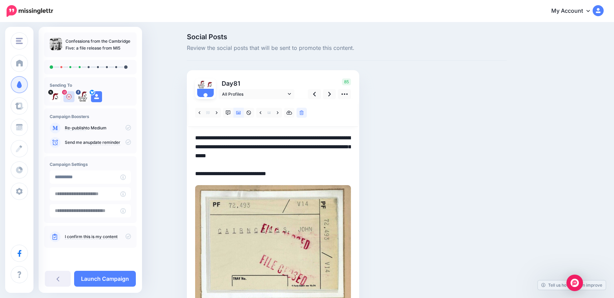
drag, startPoint x: 347, startPoint y: 155, endPoint x: 337, endPoint y: 163, distance: 13.0
click at [337, 163] on textarea "**********" at bounding box center [273, 156] width 156 height 45
click at [280, 147] on textarea "**********" at bounding box center [273, 156] width 156 height 45
click at [341, 148] on textarea "**********" at bounding box center [273, 156] width 156 height 45
drag, startPoint x: 236, startPoint y: 138, endPoint x: 140, endPoint y: 132, distance: 96.7
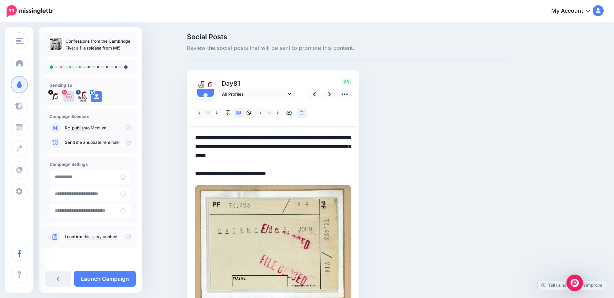
click at [140, 132] on div "History Guild History Guild Add Workspace Dashboard Campaigns Curate Schedule C…" at bounding box center [307, 183] width 614 height 321
click at [288, 157] on textarea "**********" at bounding box center [273, 156] width 156 height 45
paste textarea "**********"
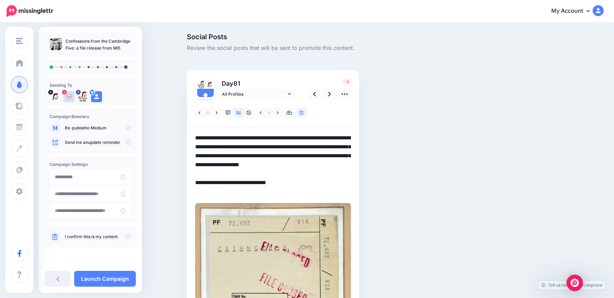
click at [244, 167] on textarea "**********" at bounding box center [273, 165] width 156 height 63
drag, startPoint x: 225, startPoint y: 193, endPoint x: 235, endPoint y: 175, distance: 21.0
click at [235, 175] on textarea "**********" at bounding box center [273, 165] width 156 height 63
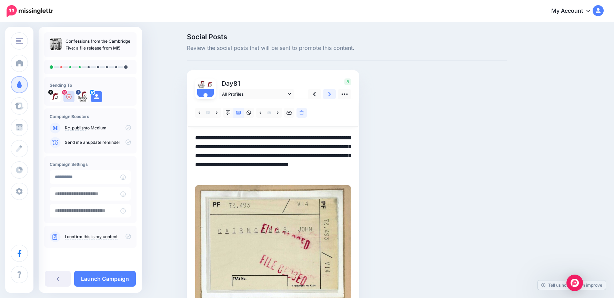
click at [333, 91] on link at bounding box center [329, 94] width 13 height 10
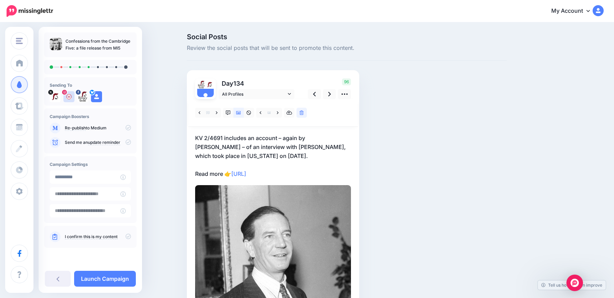
click at [256, 144] on p "KV 2/4691 includes an account – again by Arthur Martin – of an interview with J…" at bounding box center [273, 156] width 156 height 45
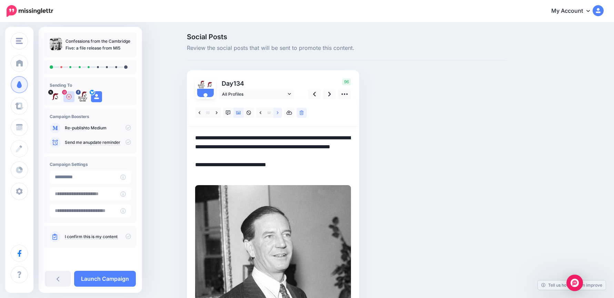
click at [278, 114] on icon at bounding box center [278, 113] width 2 height 5
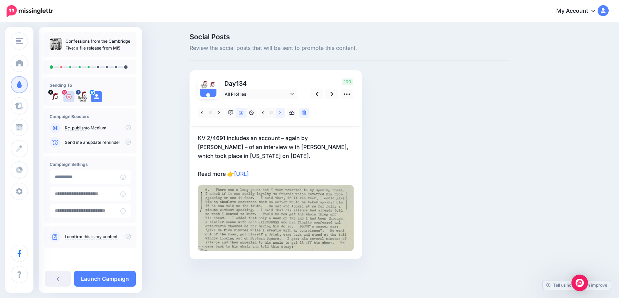
click at [279, 114] on icon at bounding box center [280, 113] width 2 height 5
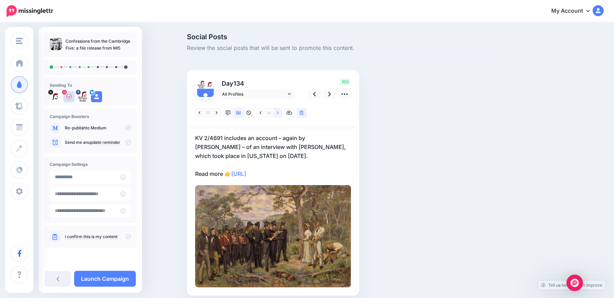
click at [278, 114] on icon at bounding box center [278, 113] width 2 height 5
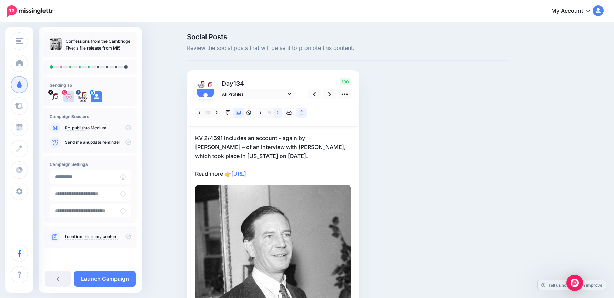
click at [278, 114] on icon at bounding box center [278, 113] width 2 height 5
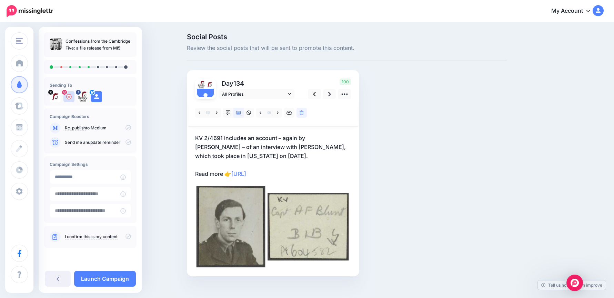
click at [268, 148] on p "KV 2/4691 includes an account – again by Arthur Martin – of an interview with J…" at bounding box center [273, 156] width 156 height 45
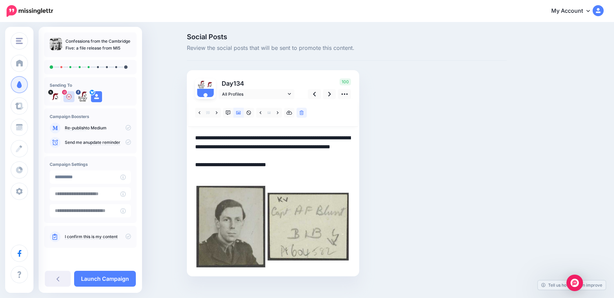
drag, startPoint x: 280, startPoint y: 153, endPoint x: 177, endPoint y: 128, distance: 106.5
click at [177, 128] on div "Social Posts Review the social posts that will be sent to promote this content.…" at bounding box center [307, 165] width 614 height 285
paste textarea
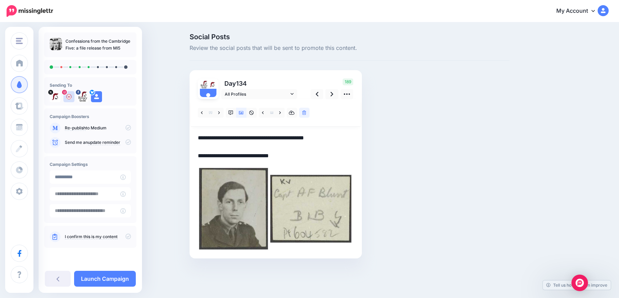
drag, startPoint x: 291, startPoint y: 138, endPoint x: 329, endPoint y: 137, distance: 37.6
click at [329, 137] on textarea "**********" at bounding box center [276, 147] width 156 height 27
drag, startPoint x: 332, startPoint y: 140, endPoint x: 335, endPoint y: 142, distance: 3.5
click at [336, 142] on textarea "**********" at bounding box center [276, 147] width 156 height 27
paste textarea "**********"
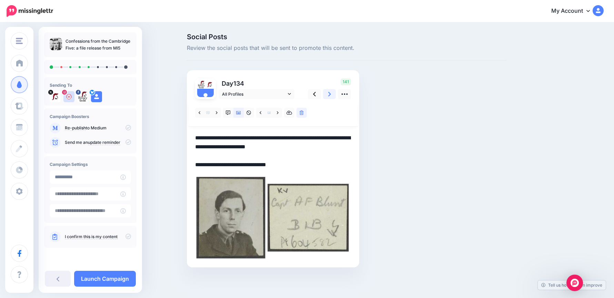
click at [328, 95] on link at bounding box center [329, 94] width 13 height 10
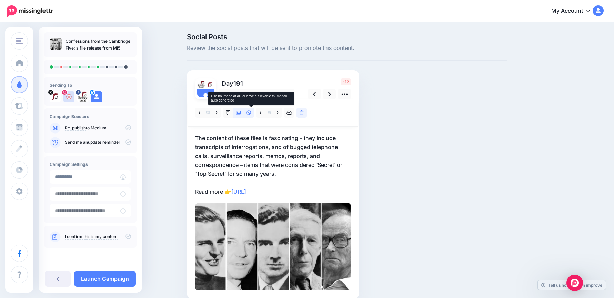
click at [251, 113] on icon at bounding box center [248, 113] width 5 height 5
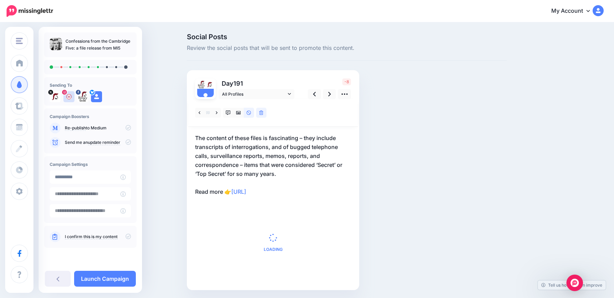
click at [308, 180] on p "The content of these files is fascinating – they include transcripts of interro…" at bounding box center [273, 165] width 156 height 63
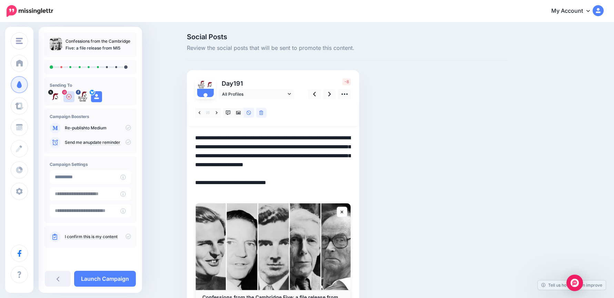
drag, startPoint x: 301, startPoint y: 189, endPoint x: 193, endPoint y: 185, distance: 108.6
click at [193, 185] on div "Day 191 All Profiles" at bounding box center [273, 197] width 172 height 255
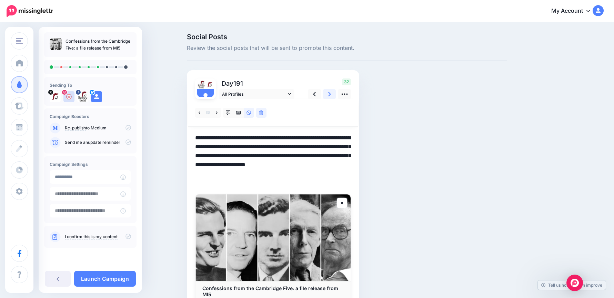
click at [333, 91] on link at bounding box center [329, 94] width 13 height 10
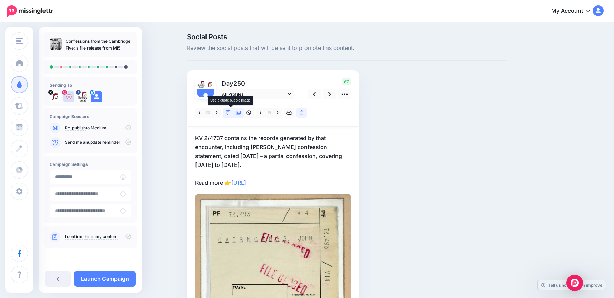
click at [230, 113] on icon at bounding box center [228, 113] width 5 height 5
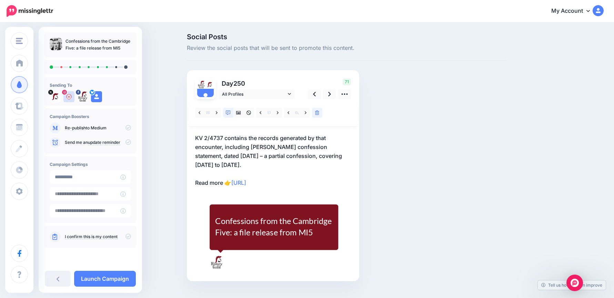
click at [227, 161] on p "KV 2/4737 contains the records generated by that encounter, including Philby’s …" at bounding box center [273, 161] width 156 height 54
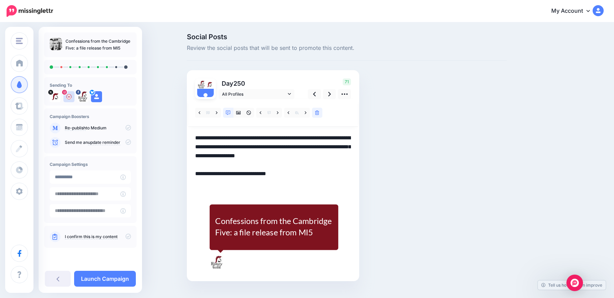
drag, startPoint x: 219, startPoint y: 165, endPoint x: 166, endPoint y: 122, distance: 68.6
click at [166, 122] on div "Social Posts Review the social posts that will be sent to promote this content.…" at bounding box center [307, 167] width 614 height 289
paste textarea
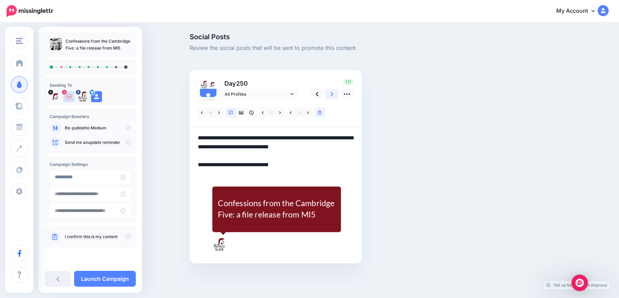
click at [331, 94] on icon at bounding box center [331, 94] width 3 height 7
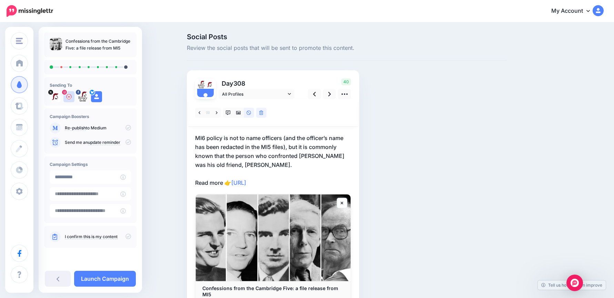
click at [273, 161] on p "MI6 policy is not to name officers (and the officer’s name has been redacted in…" at bounding box center [273, 161] width 156 height 54
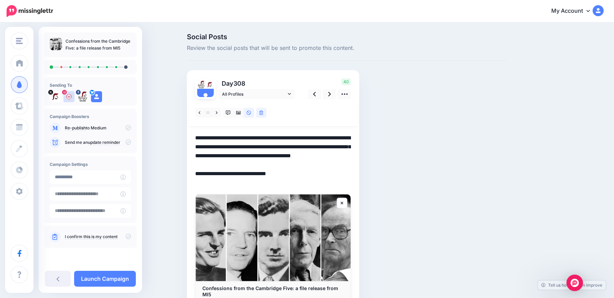
click at [277, 167] on textarea "**********" at bounding box center [273, 161] width 156 height 54
type textarea "**********"
click at [331, 93] on icon at bounding box center [329, 94] width 3 height 7
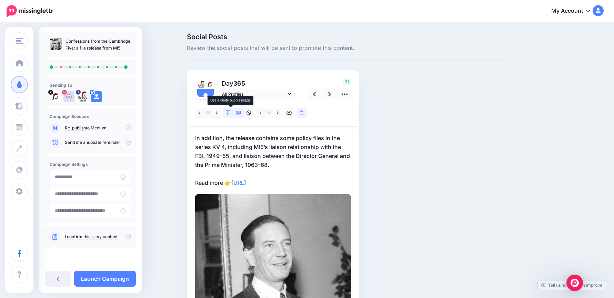
click at [230, 112] on icon at bounding box center [228, 113] width 5 height 5
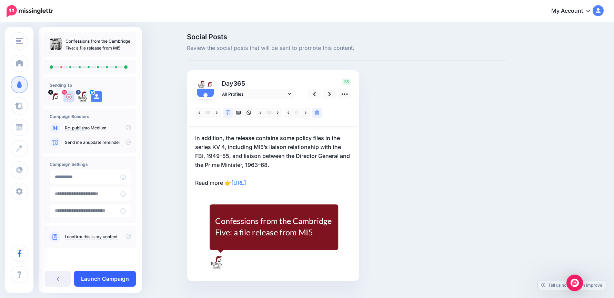
click at [106, 281] on link "Launch Campaign" at bounding box center [105, 279] width 62 height 16
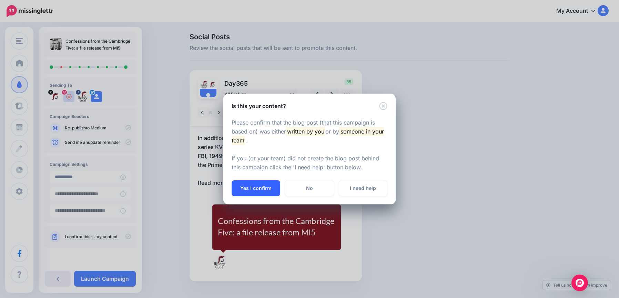
click at [261, 184] on button "Yes I confirm" at bounding box center [256, 189] width 49 height 16
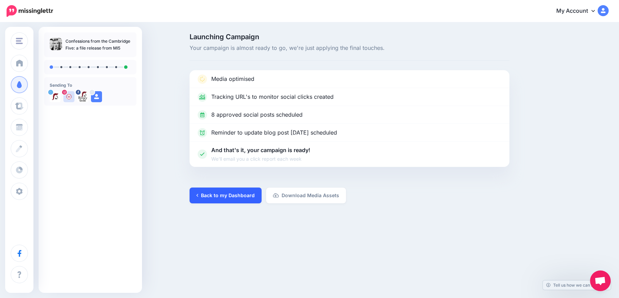
click at [228, 194] on link "Back to my Dashboard" at bounding box center [225, 196] width 72 height 16
